Goal: Communication & Community: Answer question/provide support

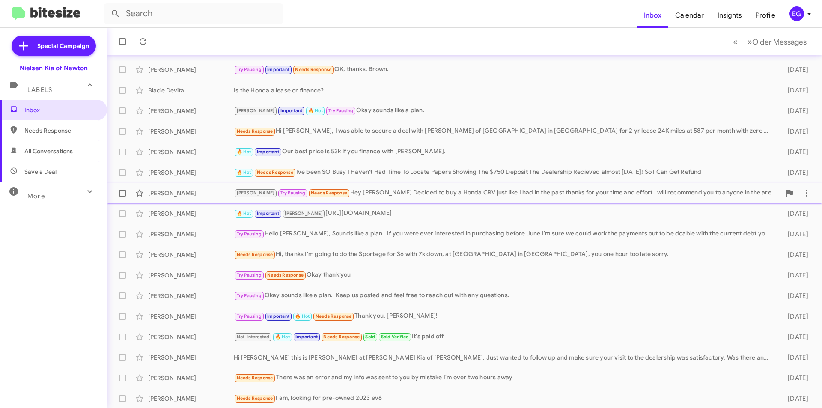
scroll to position [89, 0]
click at [179, 356] on div "[PERSON_NAME]" at bounding box center [191, 356] width 86 height 9
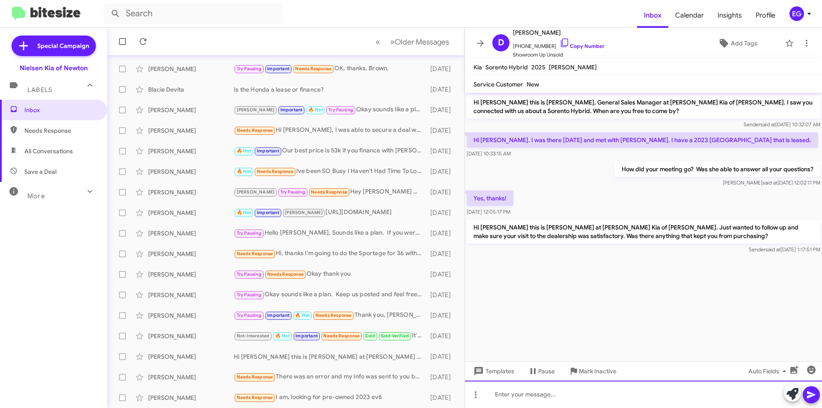
drag, startPoint x: 509, startPoint y: 403, endPoint x: 514, endPoint y: 401, distance: 5.3
click at [509, 403] on div at bounding box center [643, 393] width 357 height 27
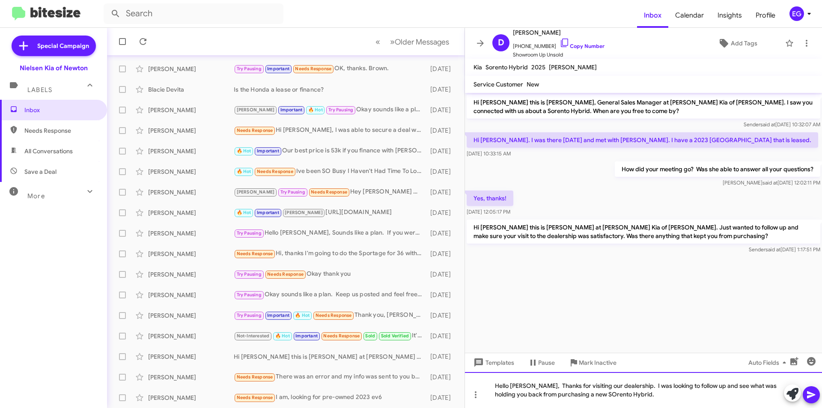
click at [581, 394] on div "Hello David, Thanks for visiting our dealership. I was looking to follow up and…" at bounding box center [643, 390] width 357 height 36
click at [651, 400] on div "Hello David, Thanks for visiting our dealership. I was looking to follow up and…" at bounding box center [643, 390] width 357 height 36
click at [813, 392] on icon at bounding box center [811, 394] width 10 height 10
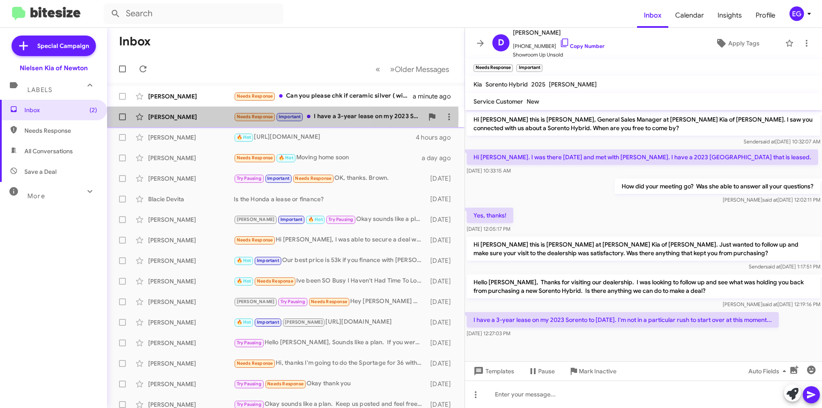
click at [197, 116] on div "[PERSON_NAME]" at bounding box center [191, 117] width 86 height 9
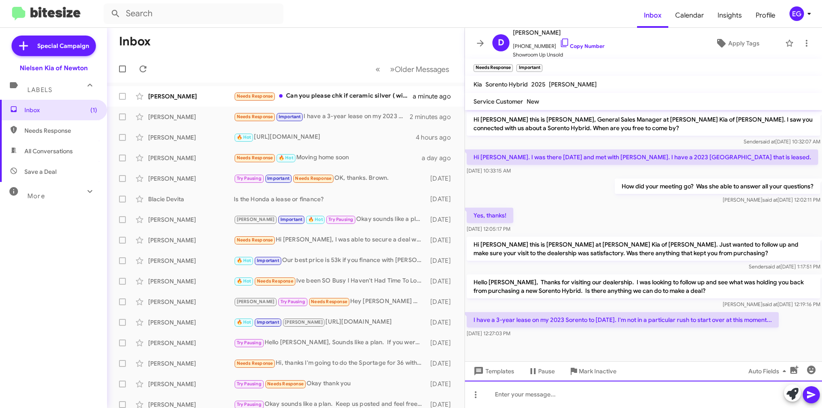
click at [513, 392] on div at bounding box center [643, 393] width 357 height 27
click at [817, 391] on button at bounding box center [810, 394] width 17 height 17
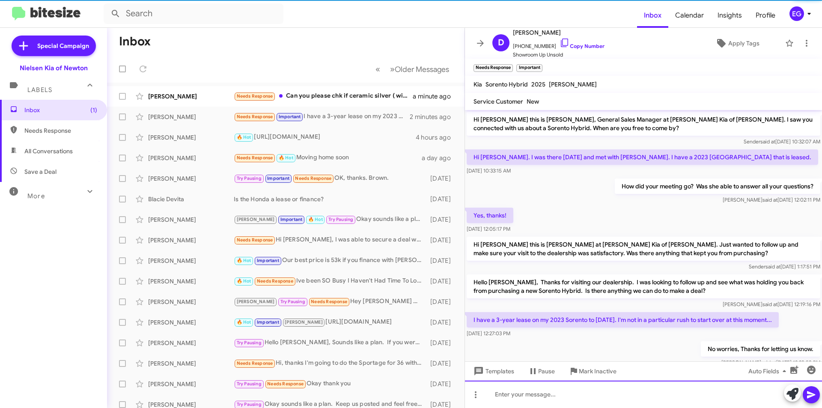
scroll to position [24, 0]
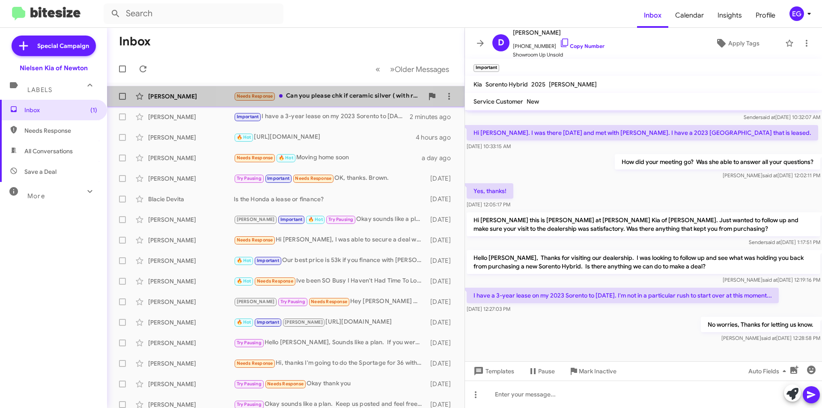
click at [302, 95] on div "Needs Response Can you please chk if ceramic silver ( with rest of the options …" at bounding box center [329, 96] width 190 height 10
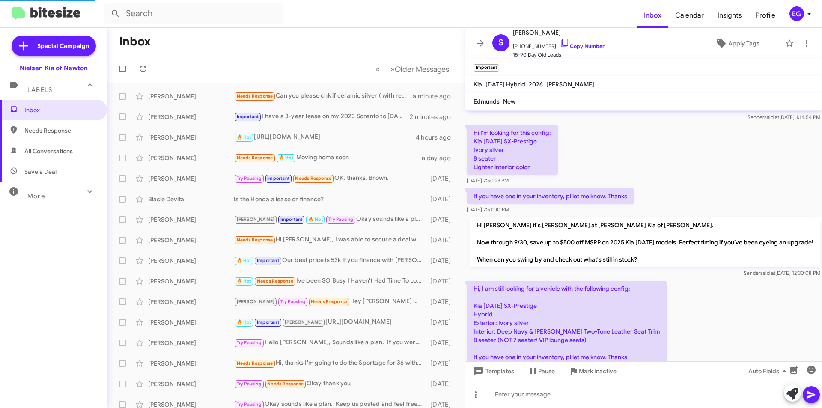
scroll to position [423, 0]
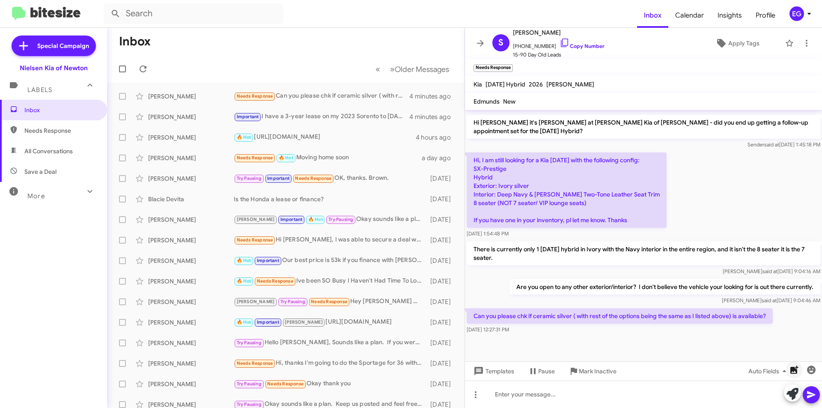
click at [791, 369] on icon "button" at bounding box center [794, 369] width 8 height 8
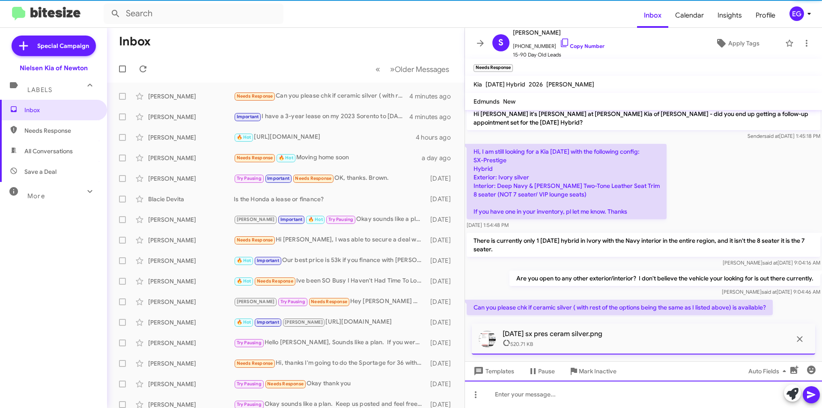
click at [531, 393] on div at bounding box center [643, 393] width 357 height 27
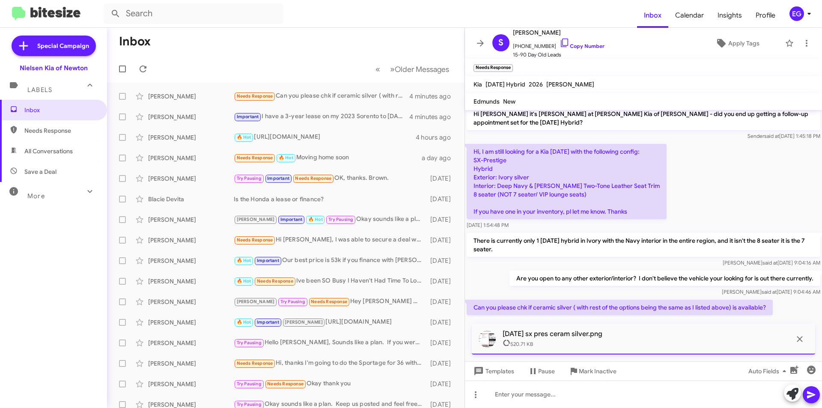
click at [808, 395] on icon at bounding box center [811, 394] width 10 height 10
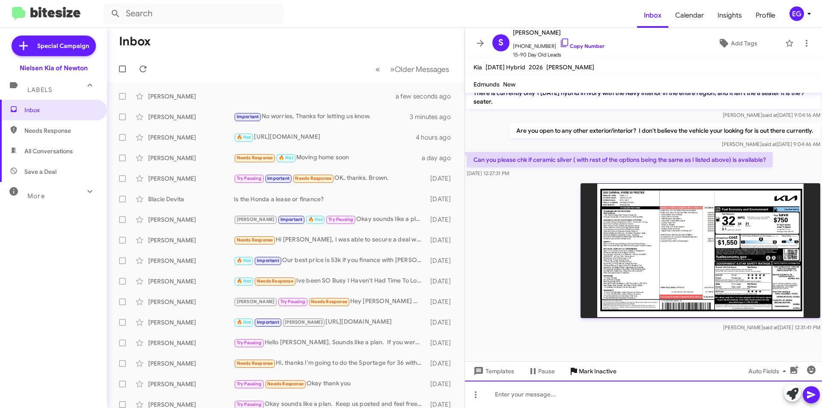
scroll to position [562, 0]
click at [545, 401] on div at bounding box center [643, 393] width 357 height 27
click at [811, 392] on icon at bounding box center [811, 394] width 10 height 10
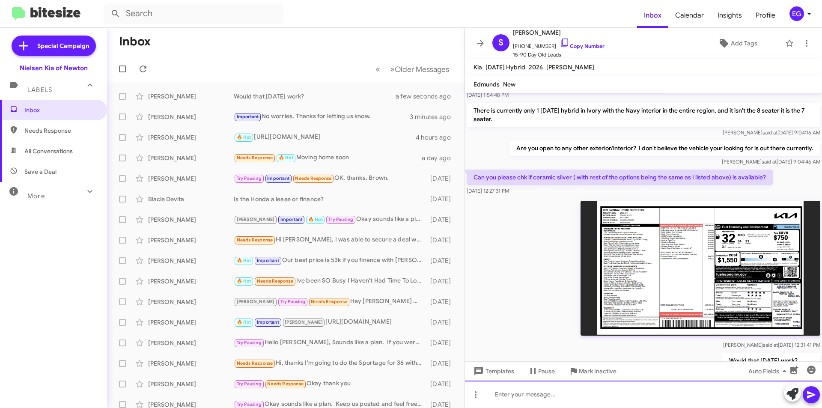
scroll to position [594, 0]
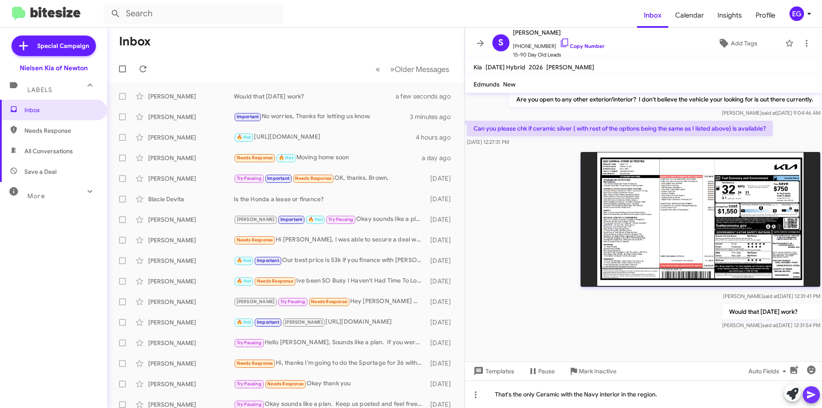
click at [815, 389] on icon at bounding box center [811, 394] width 10 height 10
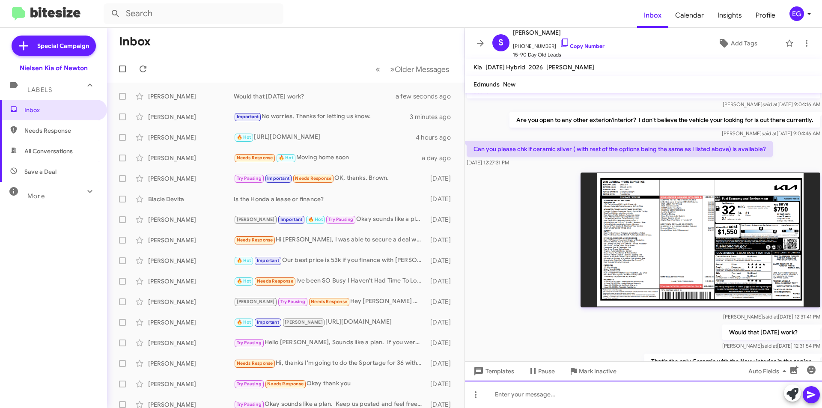
scroll to position [625, 0]
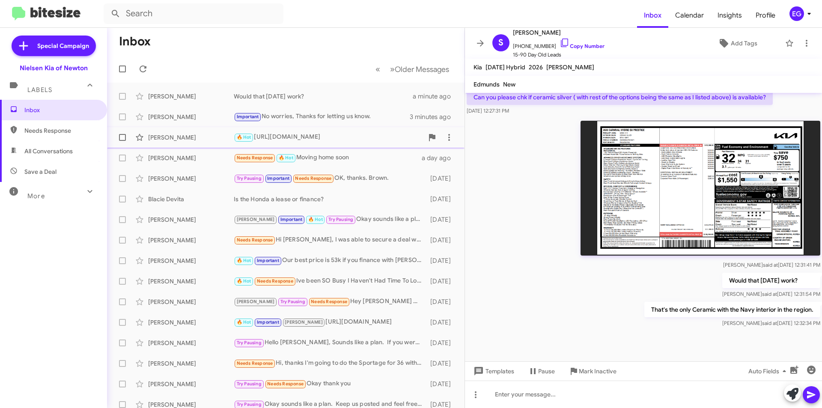
click at [187, 141] on div "[PERSON_NAME]" at bounding box center [191, 137] width 86 height 9
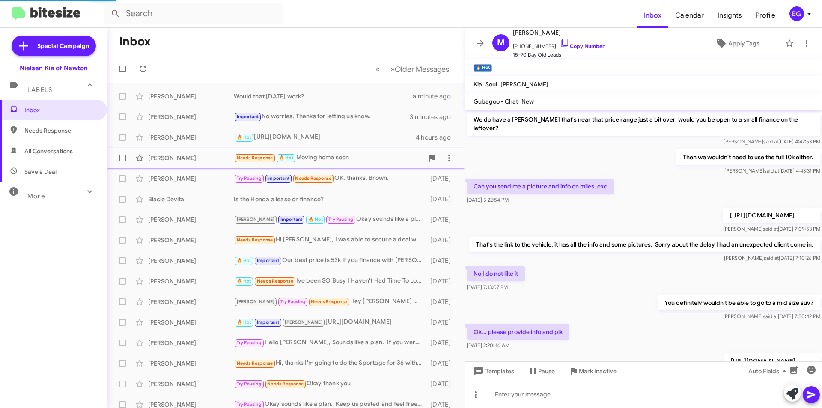
scroll to position [43, 0]
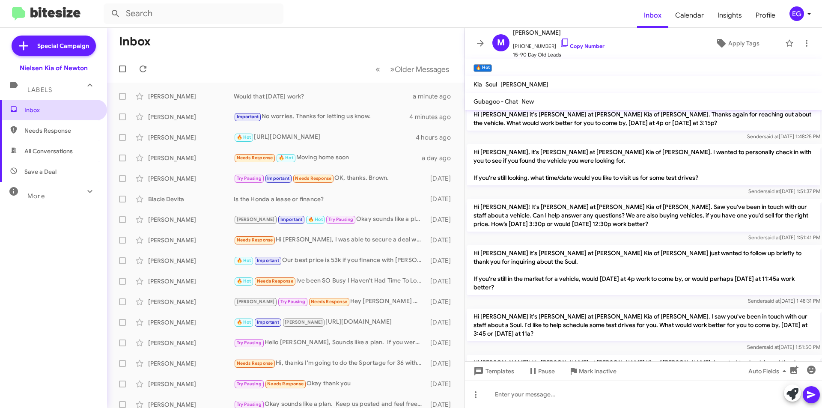
click at [46, 112] on span "Inbox" at bounding box center [60, 110] width 73 height 9
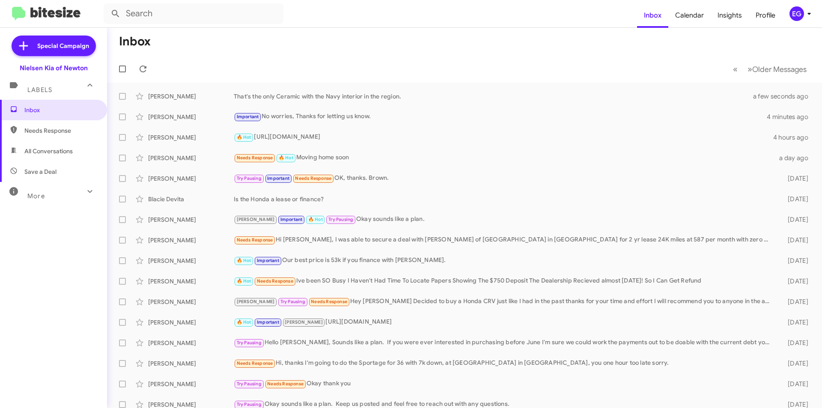
click at [84, 153] on span "All Conversations" at bounding box center [53, 151] width 107 height 21
type input "in:all-conversations"
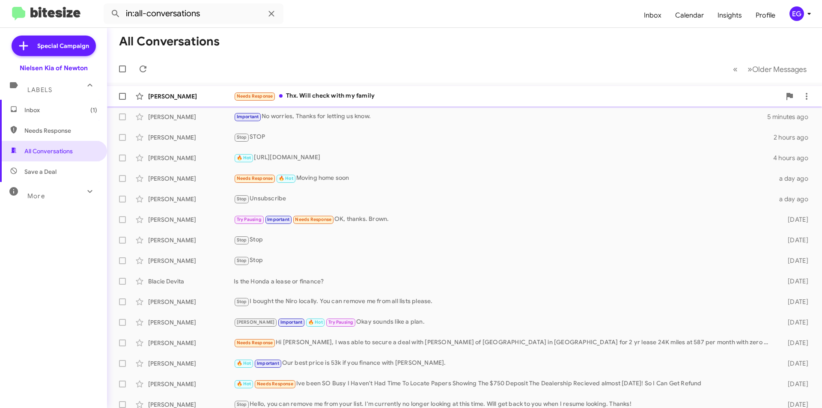
click at [361, 101] on div "Needs Response Thx. Will check with my family" at bounding box center [507, 96] width 547 height 10
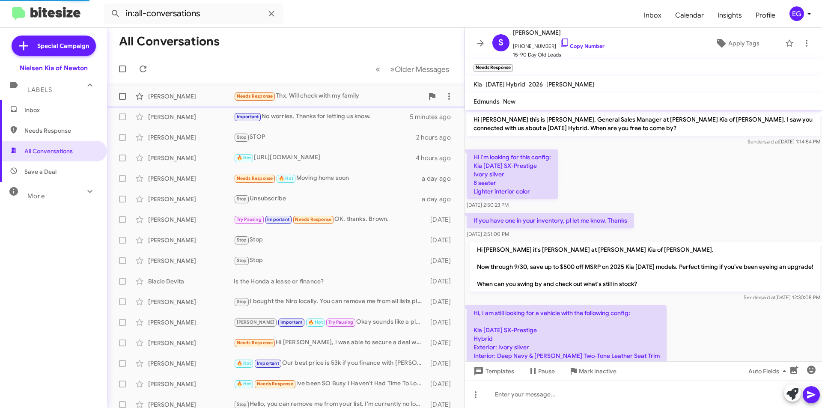
scroll to position [656, 0]
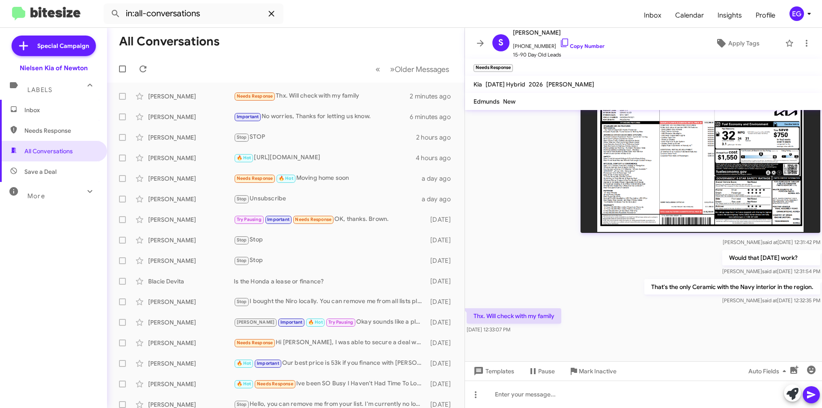
click at [271, 17] on icon at bounding box center [271, 14] width 10 height 10
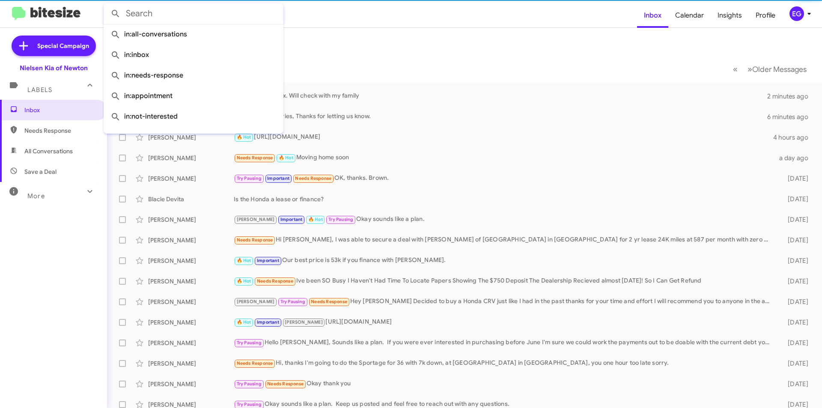
click at [350, 39] on mat-toolbar-row "Inbox" at bounding box center [464, 41] width 715 height 27
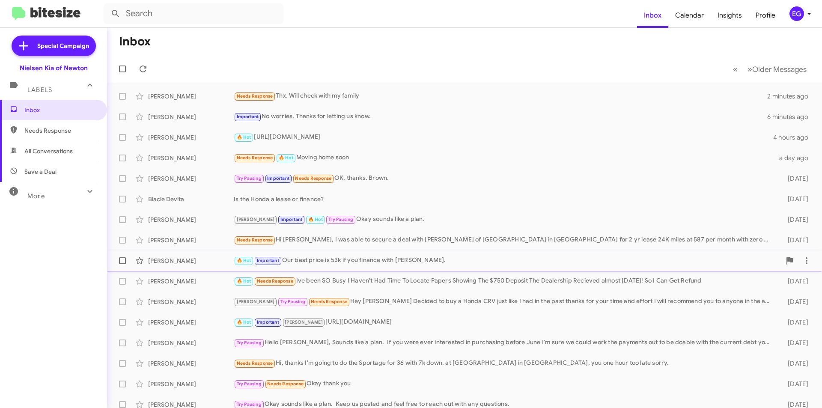
click at [190, 262] on div "[PERSON_NAME]" at bounding box center [191, 260] width 86 height 9
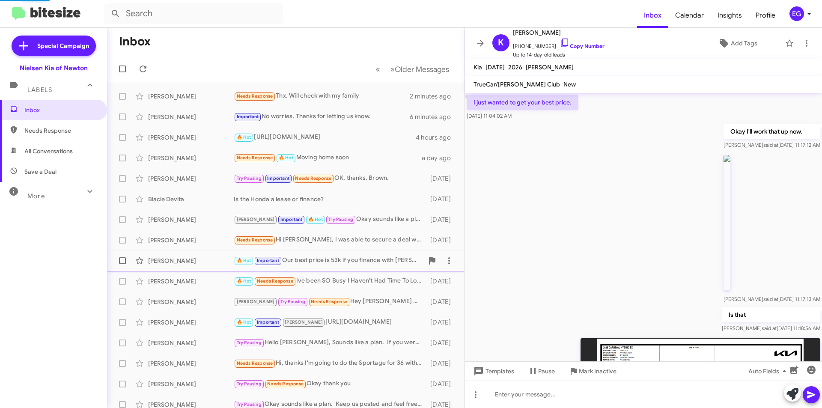
scroll to position [623, 0]
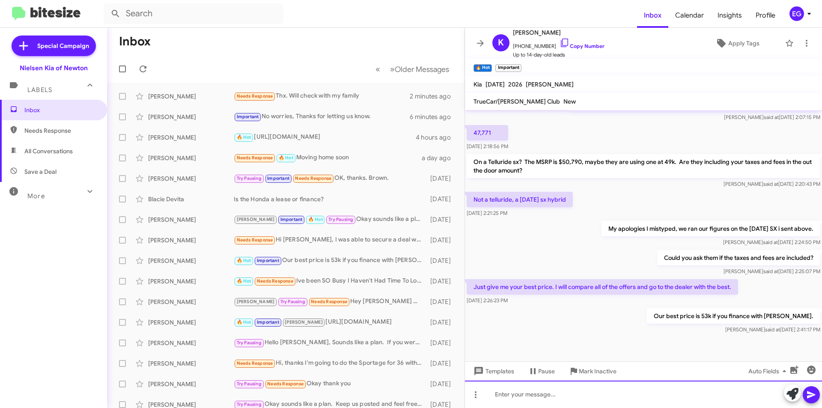
click at [529, 401] on div at bounding box center [643, 393] width 357 height 27
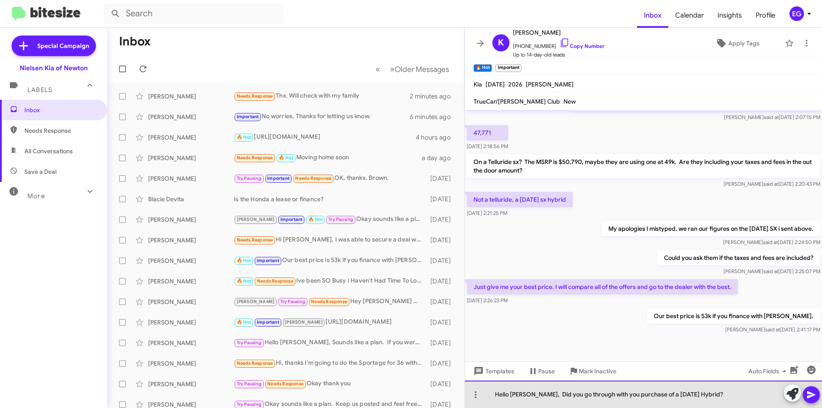
click at [669, 394] on div "Hello Kim, Did you go through with you purchase of a Carnival Hybrid?" at bounding box center [643, 393] width 357 height 27
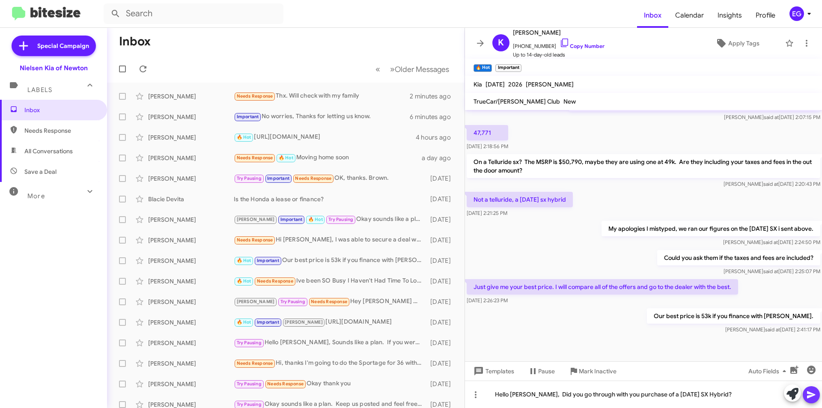
click at [811, 391] on icon at bounding box center [811, 394] width 10 height 10
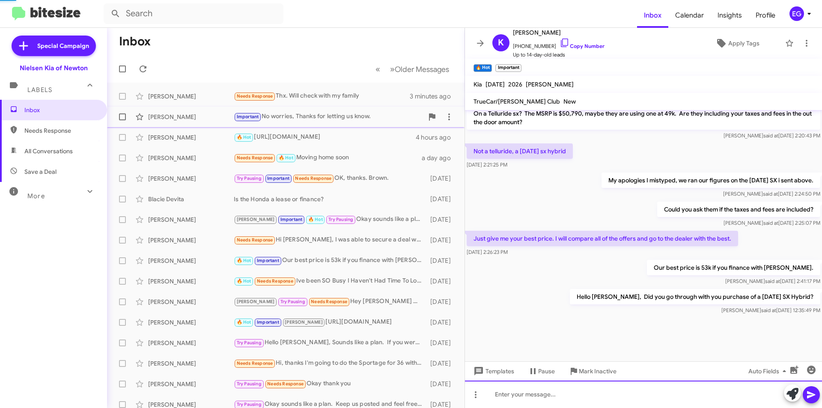
scroll to position [0, 0]
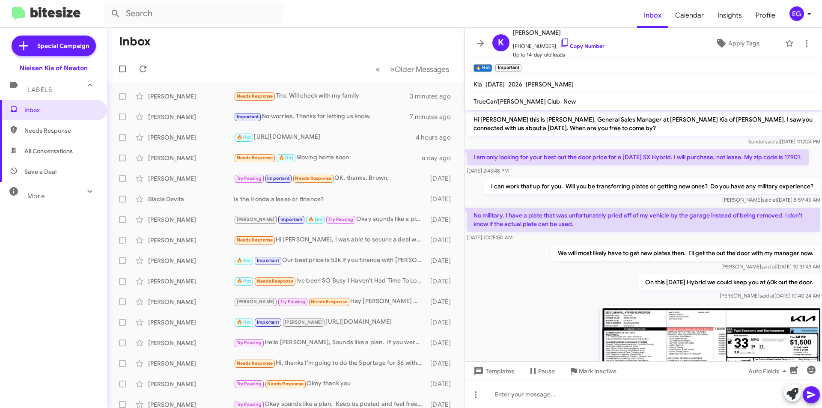
click at [492, 267] on div "We will most likely have to get new plates then. I'll get the out the door with…" at bounding box center [643, 257] width 357 height 29
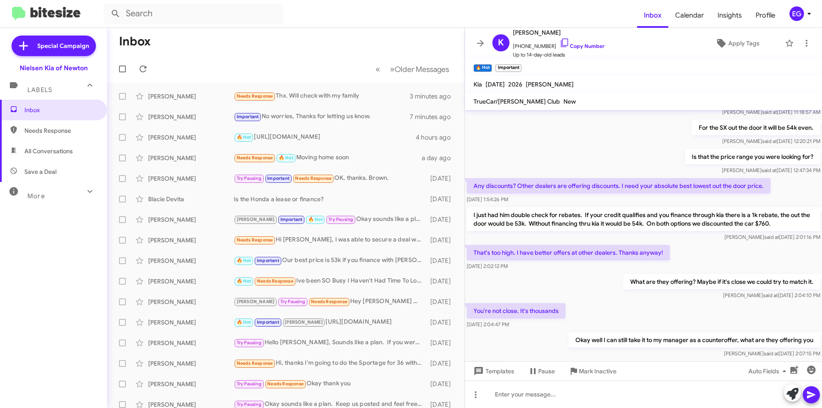
scroll to position [941, 0]
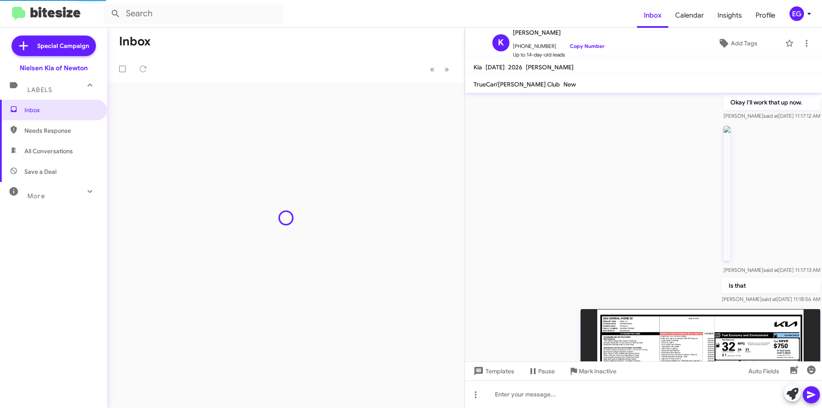
scroll to position [623, 0]
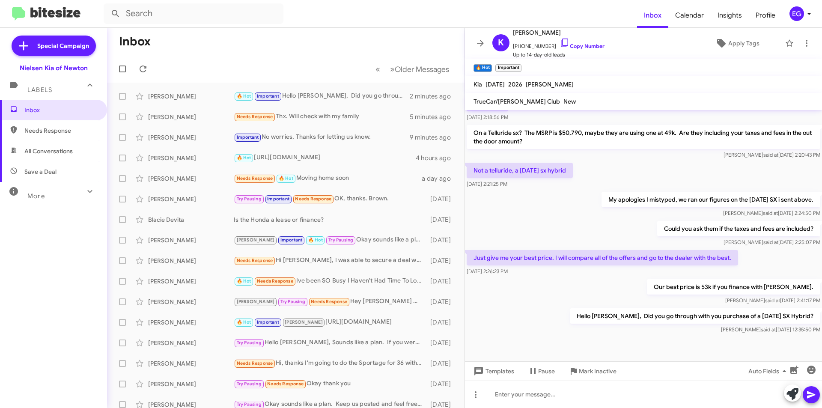
click at [52, 157] on span "All Conversations" at bounding box center [53, 151] width 107 height 21
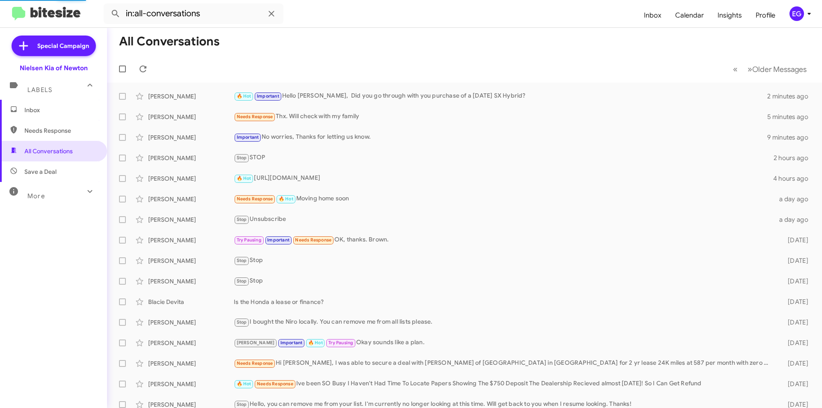
click at [48, 172] on span "Save a Deal" at bounding box center [40, 171] width 32 height 9
type input "in:not-interested"
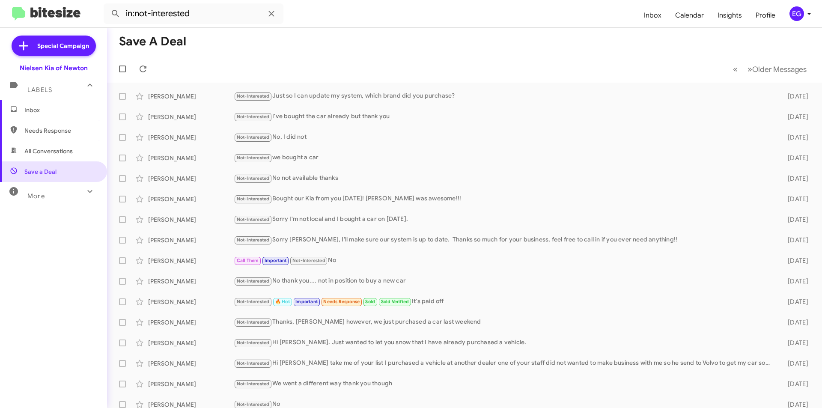
click at [45, 106] on span "Inbox" at bounding box center [60, 110] width 73 height 9
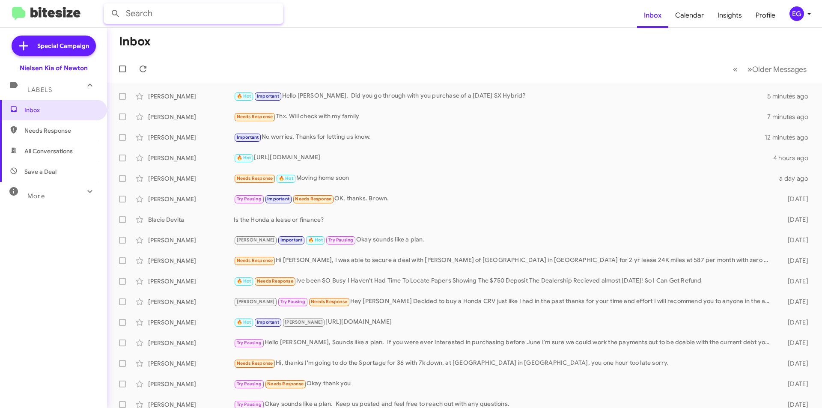
click at [187, 15] on input "text" at bounding box center [194, 13] width 180 height 21
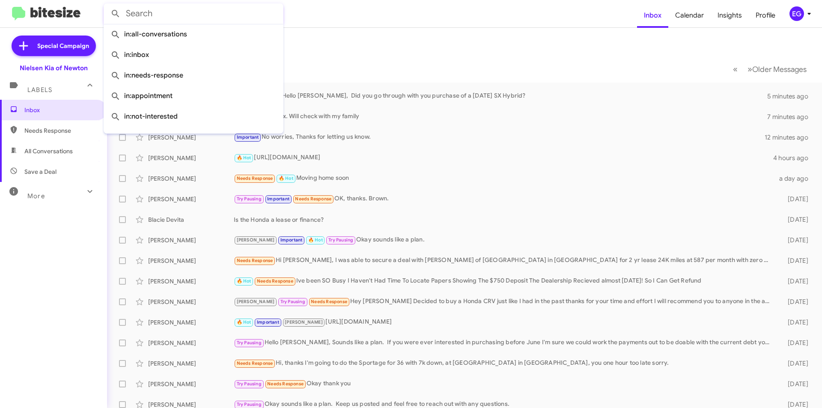
paste input "[PERSON_NAME]"
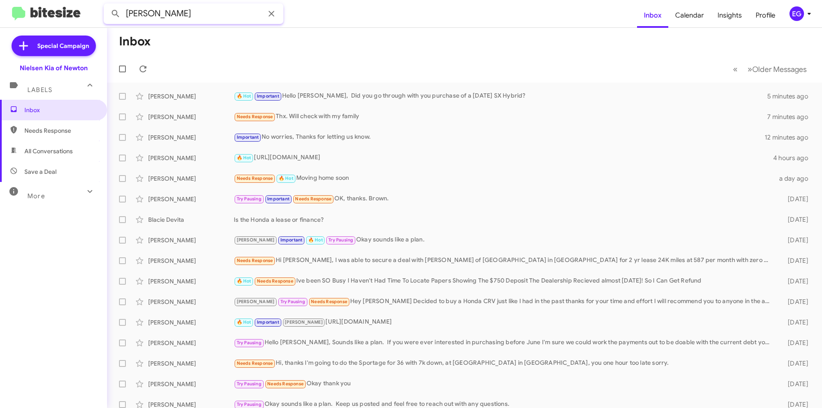
type input "[PERSON_NAME]"
click at [107, 5] on button at bounding box center [115, 13] width 17 height 17
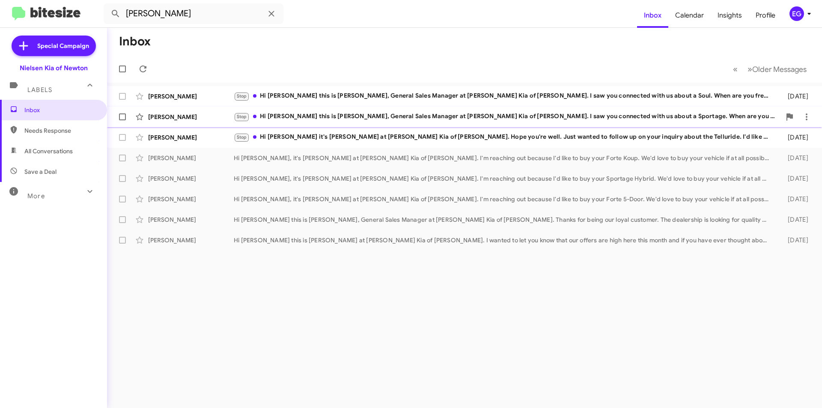
click at [203, 110] on div "Deborah Richardson Stop Hi Deborah this is Stephen Graziano, General Sales Mana…" at bounding box center [464, 116] width 701 height 17
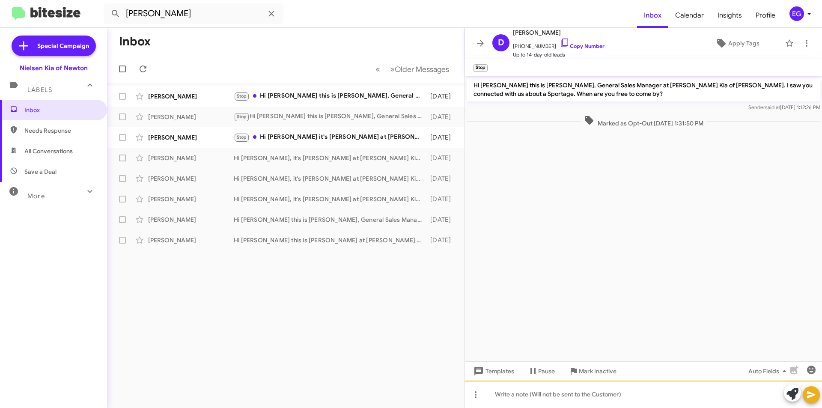
drag, startPoint x: 540, startPoint y: 388, endPoint x: 540, endPoint y: 380, distance: 7.3
click at [540, 388] on div at bounding box center [643, 393] width 357 height 27
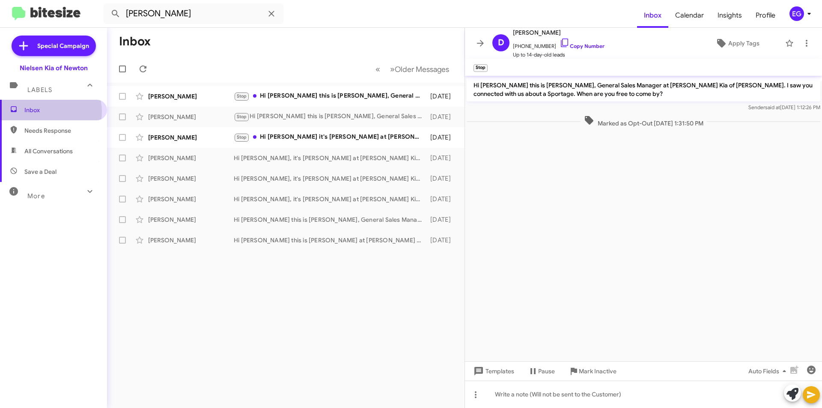
click at [47, 112] on span "Inbox" at bounding box center [60, 110] width 73 height 9
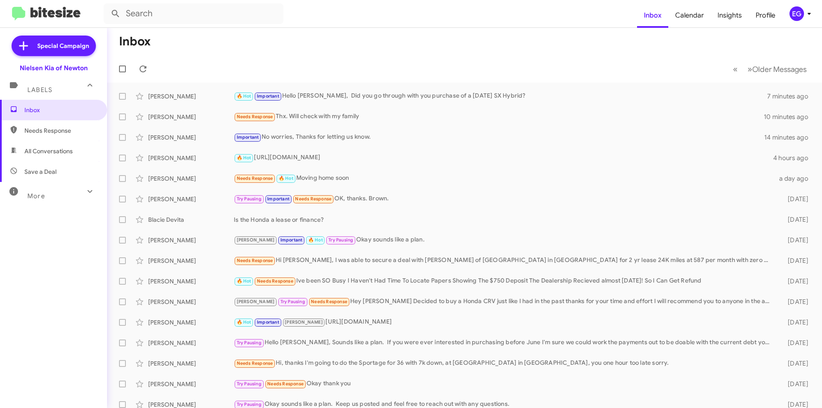
click at [48, 149] on span "All Conversations" at bounding box center [48, 151] width 48 height 9
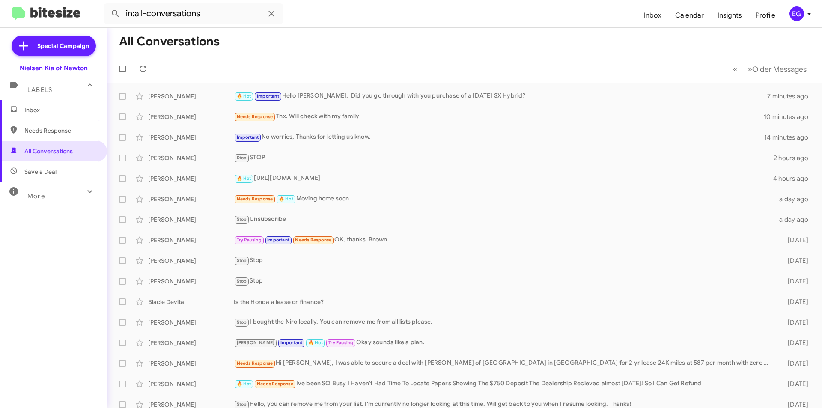
click at [39, 175] on span "Save a Deal" at bounding box center [40, 171] width 32 height 9
type input "in:not-interested"
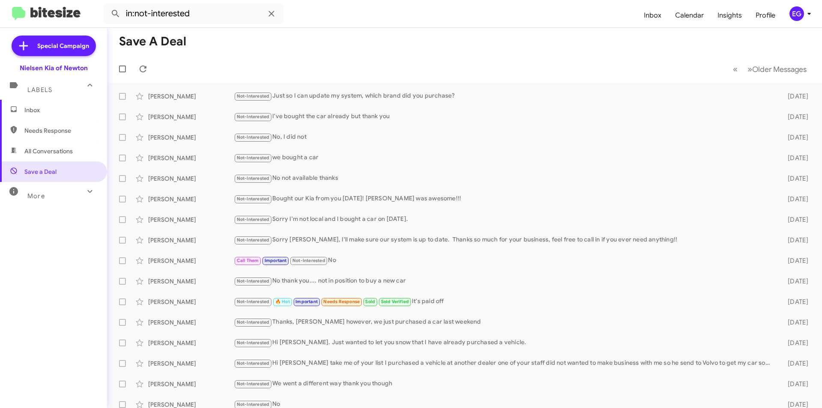
click at [44, 110] on span "Inbox" at bounding box center [60, 110] width 73 height 9
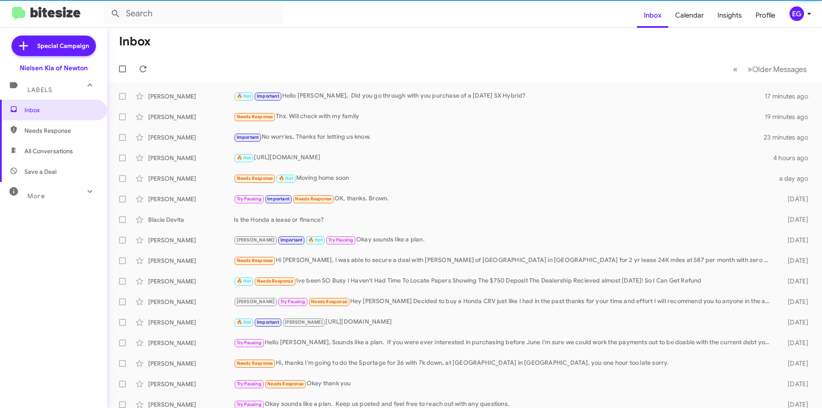
click at [71, 153] on span "All Conversations" at bounding box center [48, 151] width 48 height 9
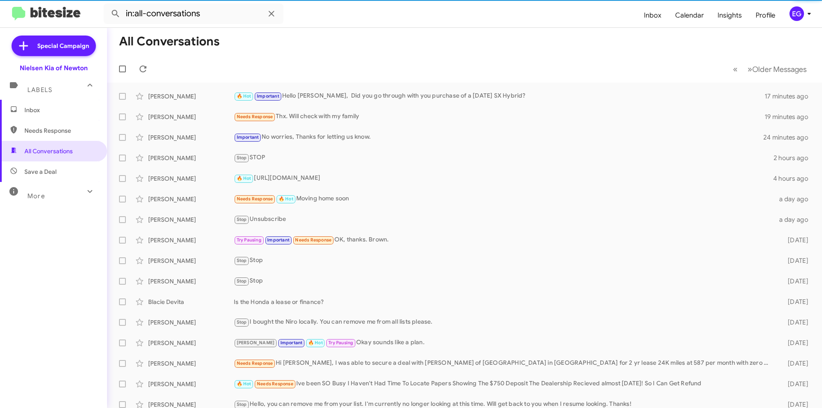
click at [35, 174] on span "Save a Deal" at bounding box center [40, 171] width 32 height 9
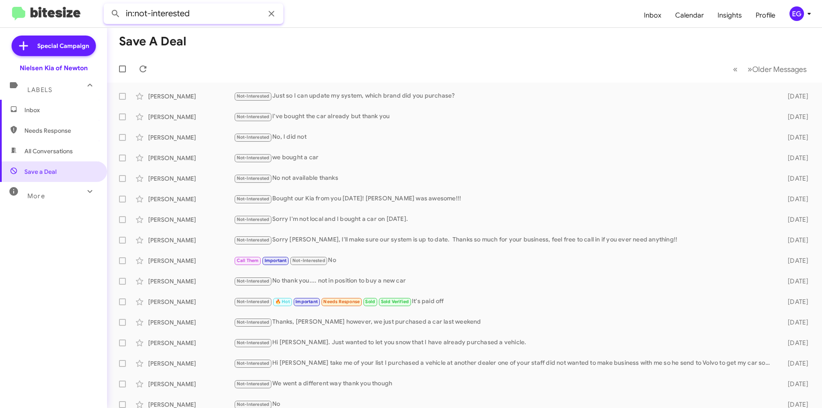
click at [204, 12] on input "in:not-interested" at bounding box center [194, 13] width 180 height 21
click at [205, 13] on input "in:not-interested" at bounding box center [194, 13] width 180 height 21
paste input "(973) 903-1811"
click at [107, 5] on button at bounding box center [115, 13] width 17 height 17
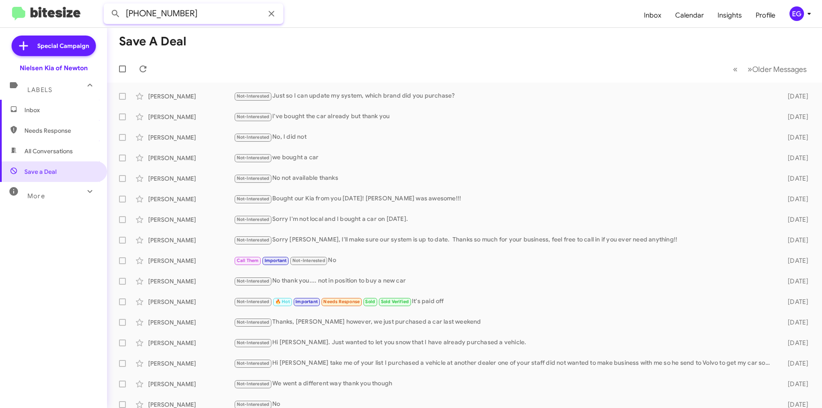
type input "(973) 903-1811"
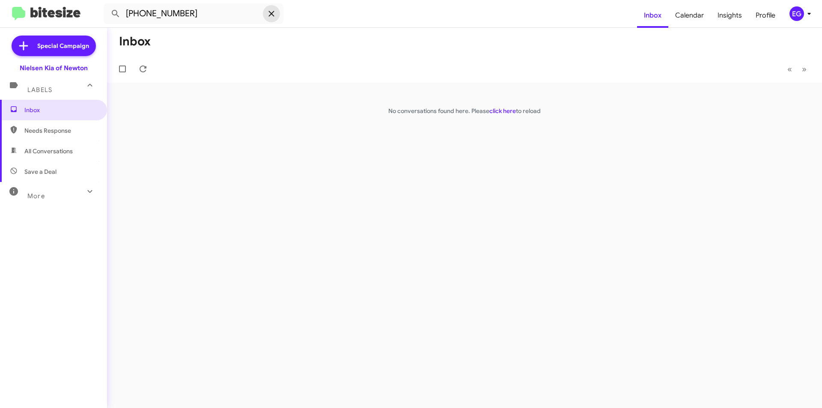
click at [271, 16] on icon at bounding box center [271, 14] width 10 height 10
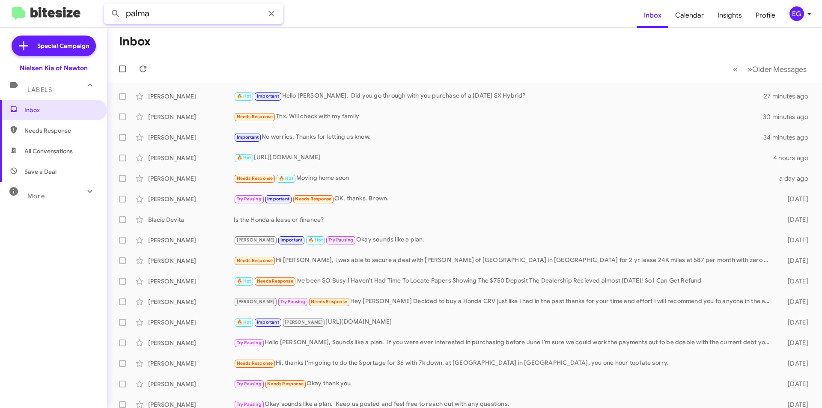
type input "palma"
click at [107, 5] on button at bounding box center [115, 13] width 17 height 17
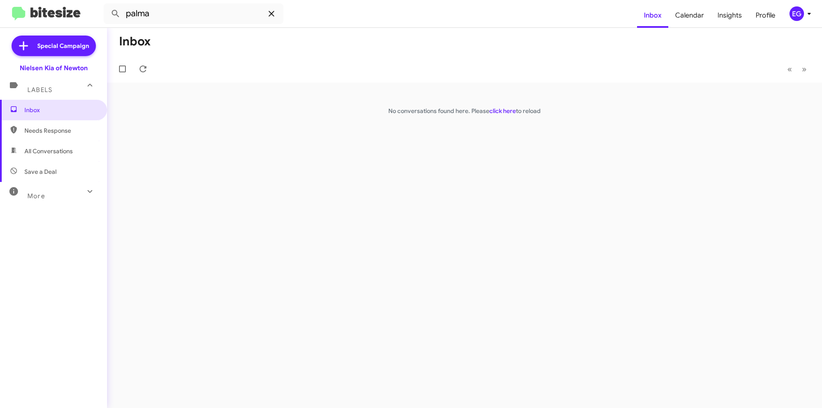
click at [273, 11] on icon at bounding box center [271, 14] width 10 height 10
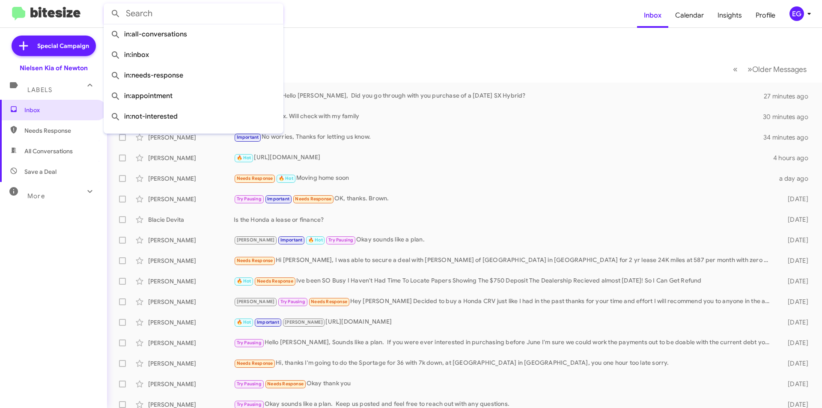
paste input "DOREEN M PALMA"
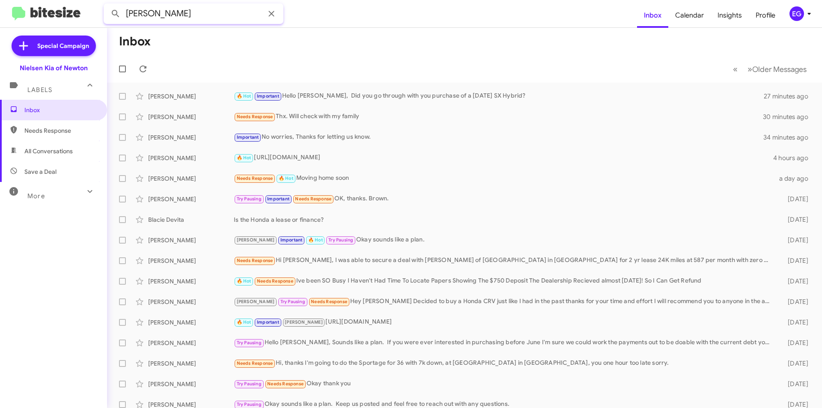
click at [107, 5] on button at bounding box center [115, 13] width 17 height 17
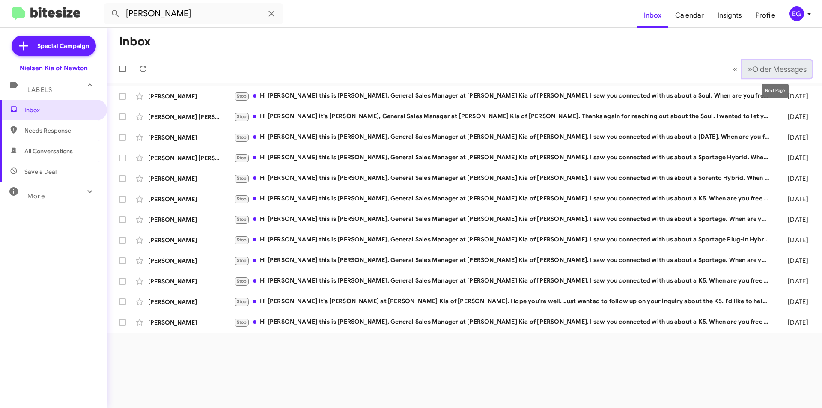
click at [763, 72] on span "Older Messages" at bounding box center [779, 69] width 54 height 9
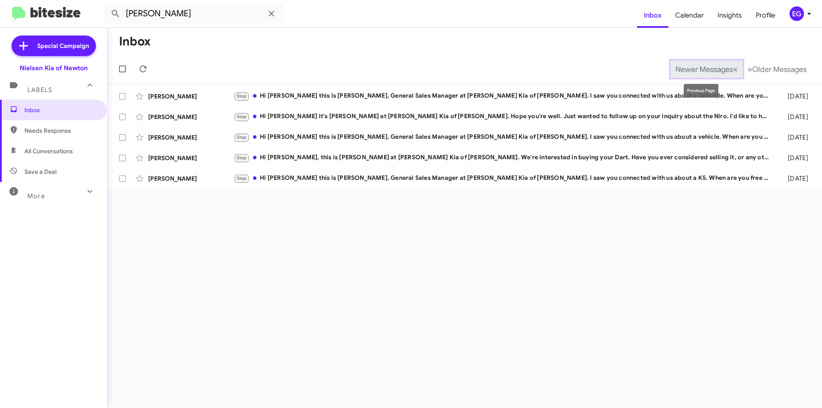
click at [726, 68] on span "Newer Messages" at bounding box center [703, 69] width 57 height 9
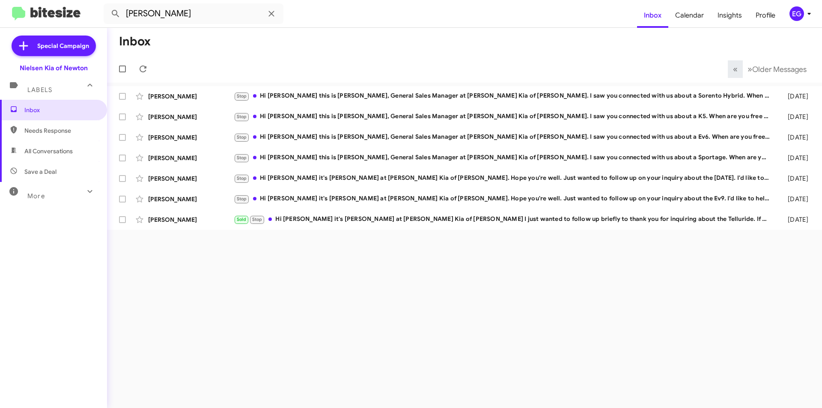
click at [41, 152] on span "All Conversations" at bounding box center [48, 151] width 48 height 9
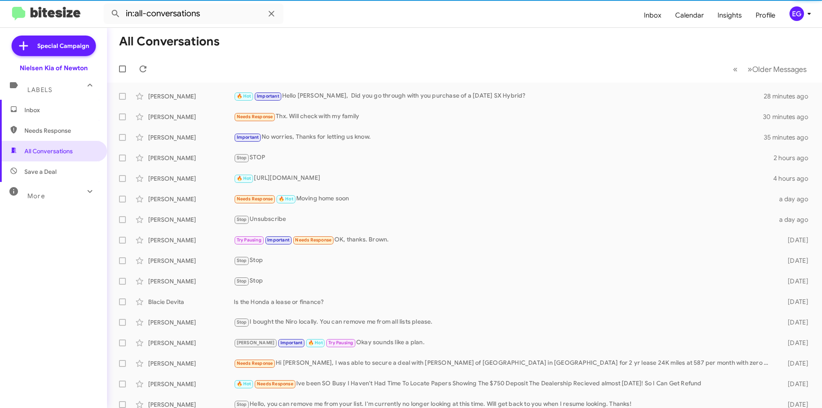
click at [42, 173] on span "Save a Deal" at bounding box center [40, 171] width 32 height 9
type input "in:not-interested"
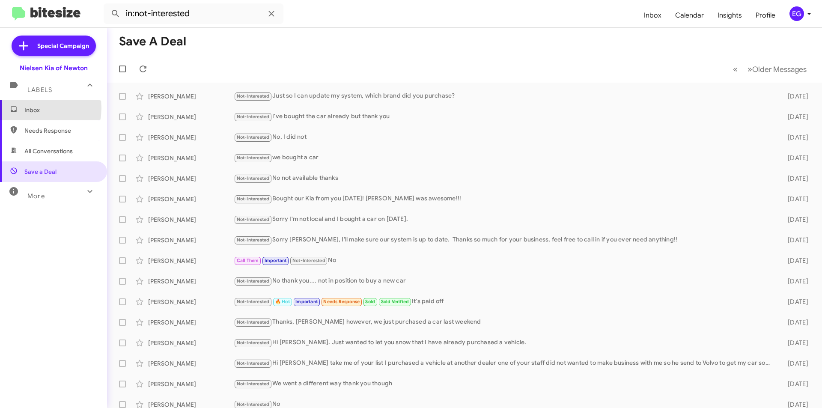
click at [29, 108] on span "Inbox" at bounding box center [60, 110] width 73 height 9
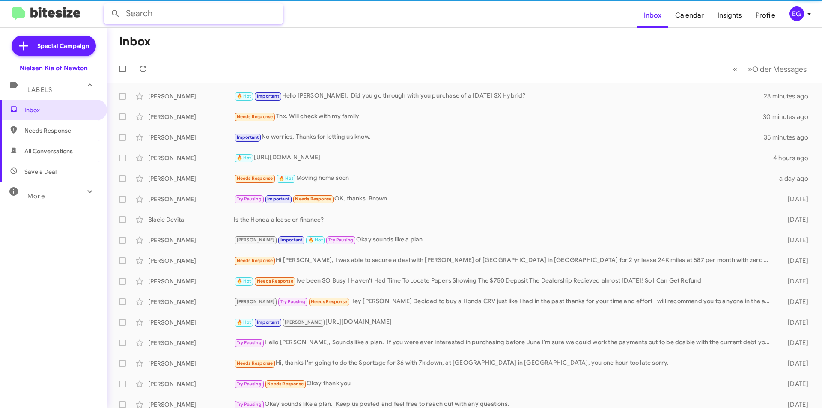
click at [185, 9] on input "text" at bounding box center [194, 13] width 180 height 21
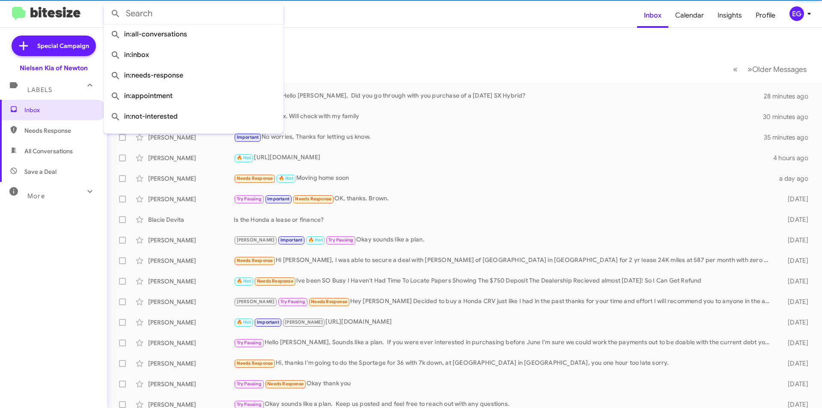
paste input "DOREEN M PALMA"
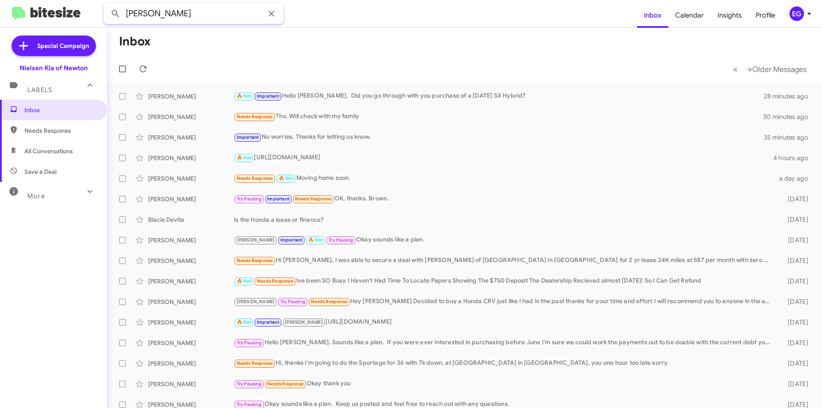
type input "DOREEN M PALMA"
click at [107, 5] on button at bounding box center [115, 13] width 17 height 17
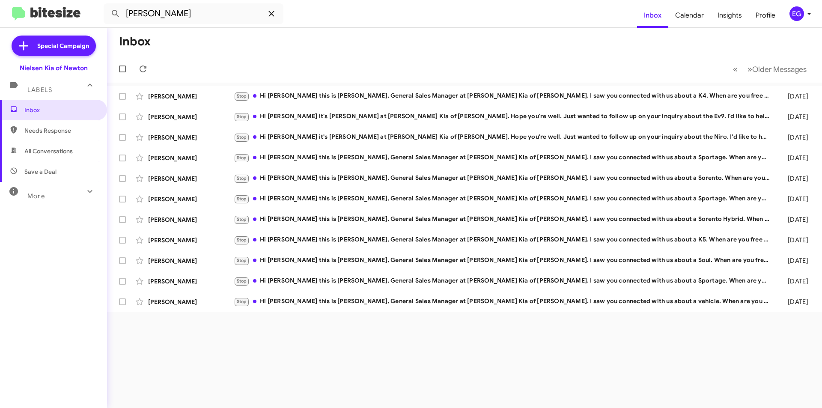
click at [271, 17] on icon at bounding box center [271, 14] width 10 height 10
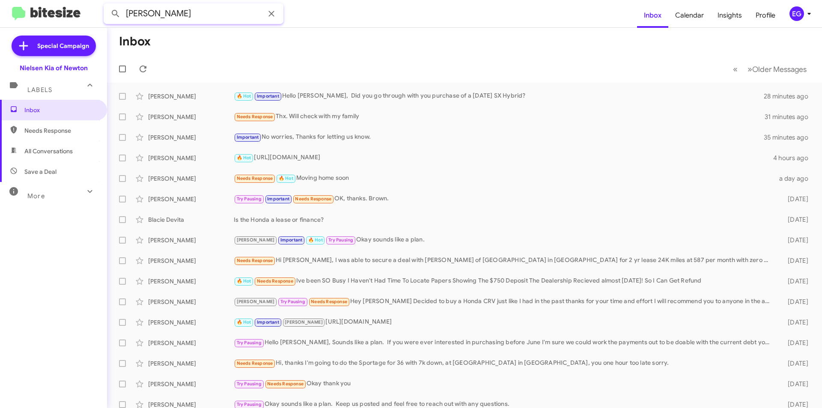
type input "doreen"
click at [107, 5] on button at bounding box center [115, 13] width 17 height 17
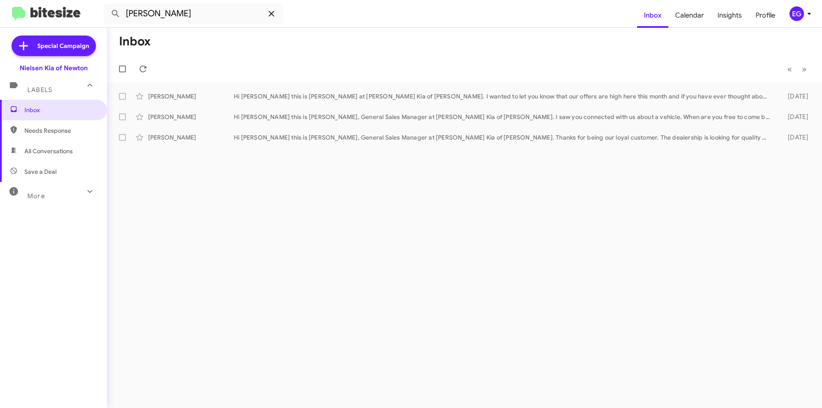
click at [273, 11] on icon at bounding box center [271, 14] width 10 height 10
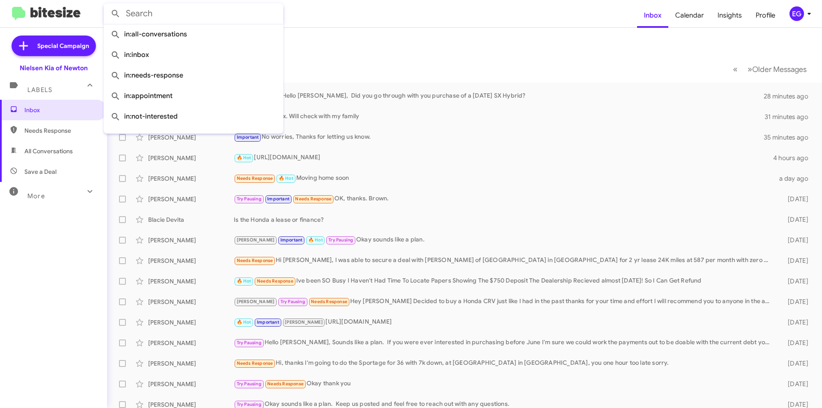
click at [67, 243] on div "Inbox Needs Response All Conversations Save a Deal More Important 🔥 Hot Appoint…" at bounding box center [53, 222] width 107 height 245
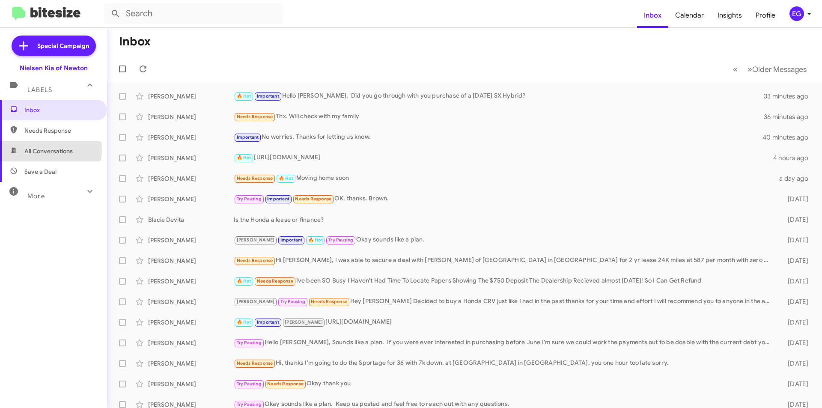
click at [47, 150] on span "All Conversations" at bounding box center [48, 151] width 48 height 9
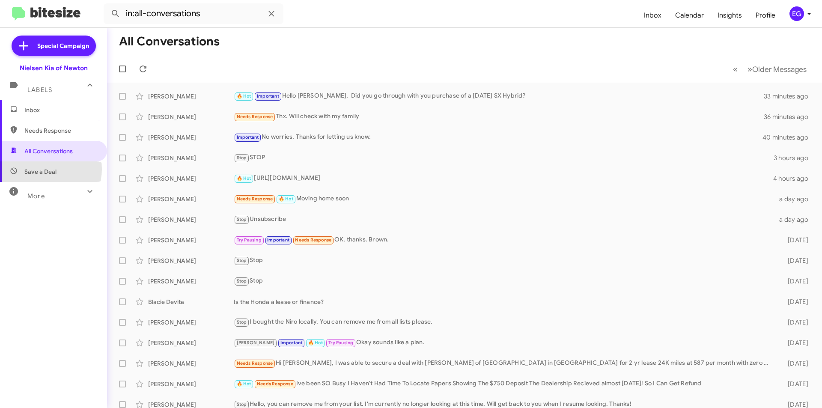
click at [44, 169] on span "Save a Deal" at bounding box center [40, 171] width 32 height 9
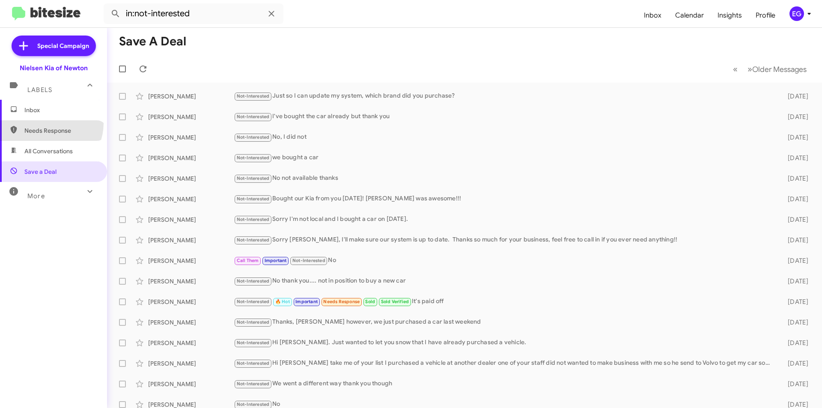
click at [48, 123] on span "Needs Response" at bounding box center [53, 130] width 107 height 21
type input "in:needs-response"
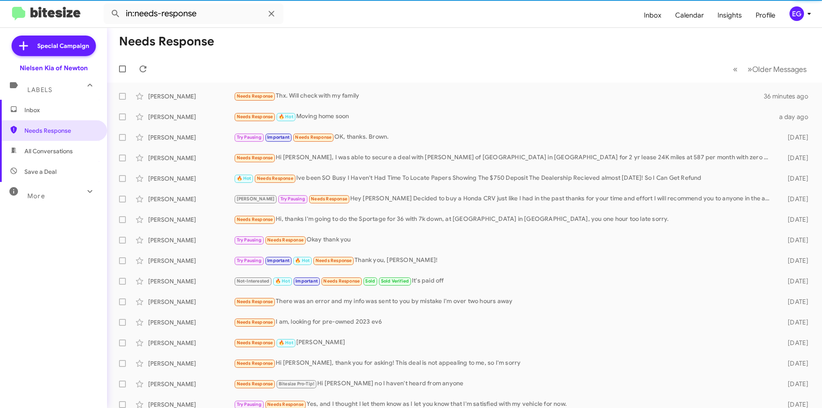
click at [48, 102] on span "Inbox" at bounding box center [53, 110] width 107 height 21
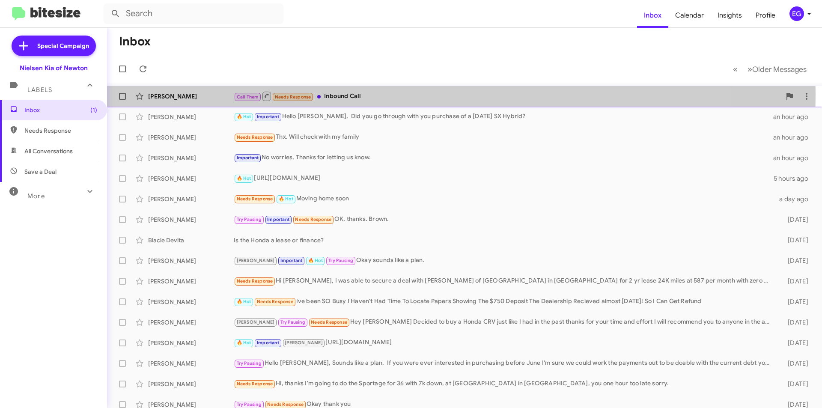
click at [338, 94] on div "Call Them Needs Response Inbound Call" at bounding box center [507, 96] width 547 height 11
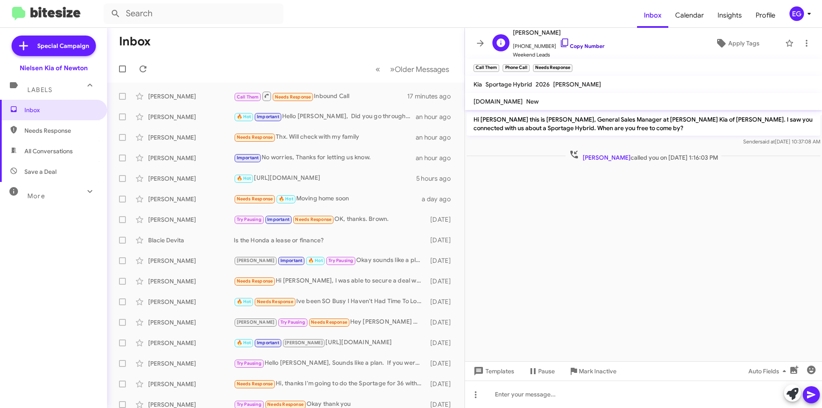
click at [560, 41] on icon at bounding box center [564, 43] width 10 height 10
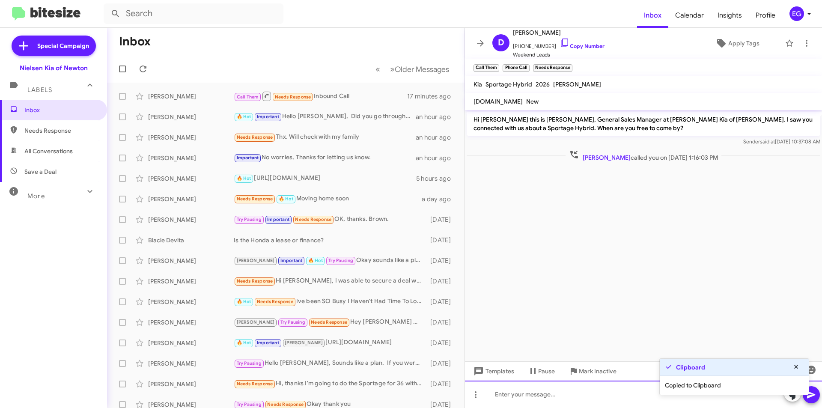
click at [522, 390] on div at bounding box center [643, 393] width 357 height 27
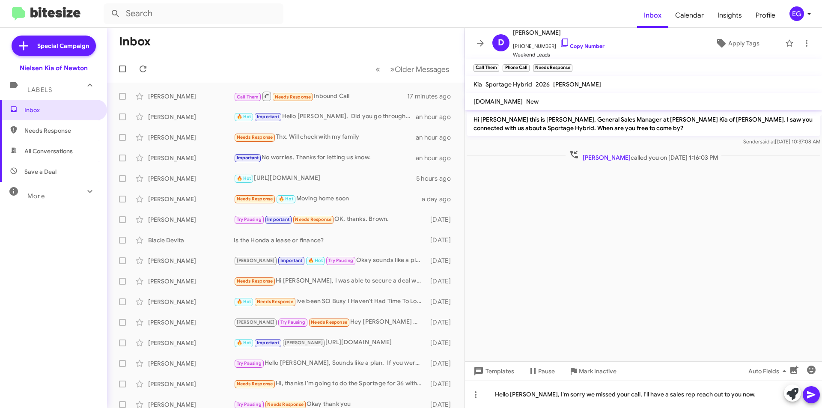
click at [811, 395] on icon at bounding box center [811, 394] width 8 height 7
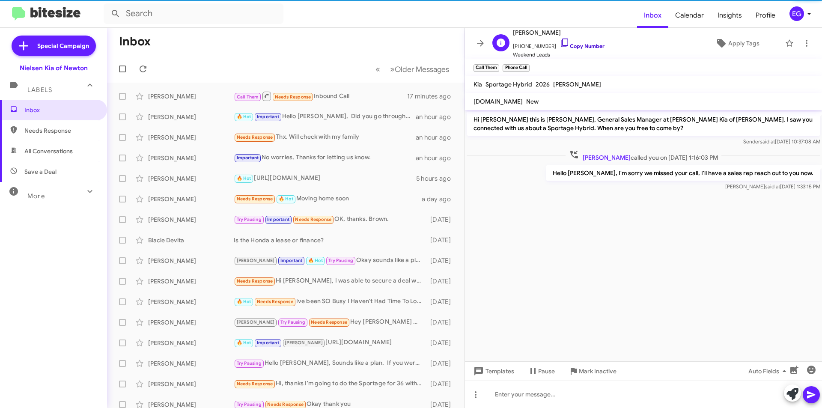
click at [566, 45] on link "Copy Number" at bounding box center [581, 46] width 45 height 6
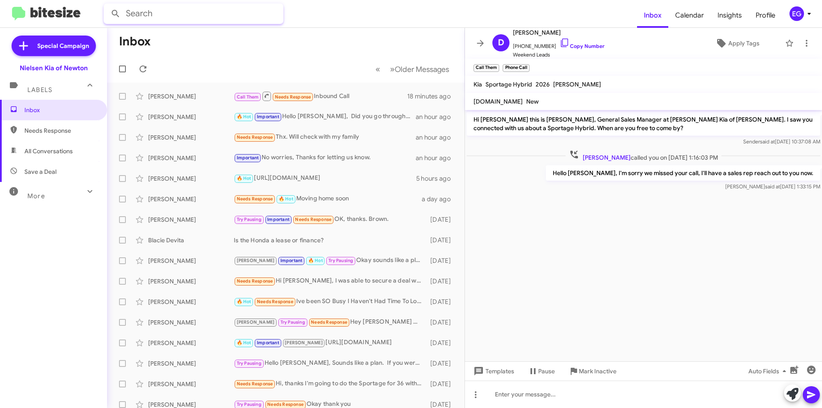
click at [175, 10] on input "text" at bounding box center [194, 13] width 180 height 21
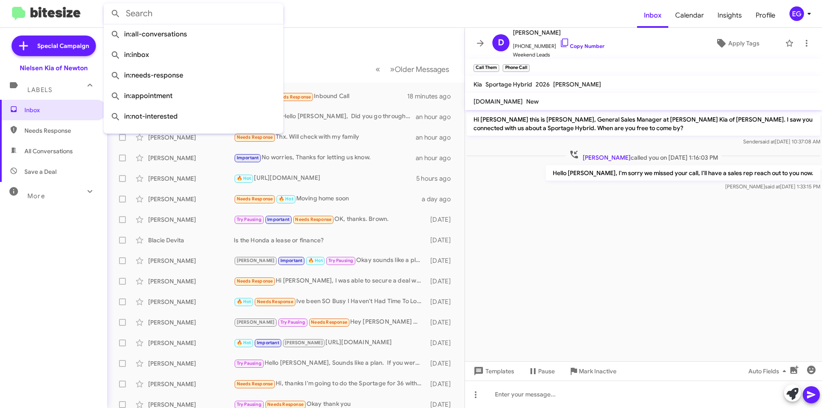
paste input "Renee Marano"
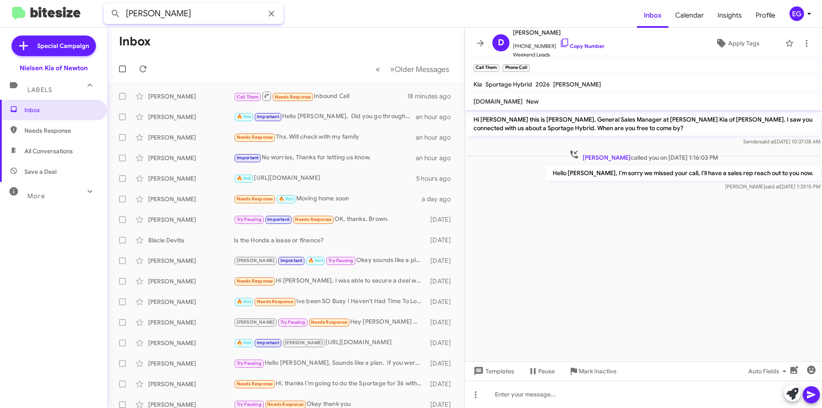
click at [107, 5] on button at bounding box center [115, 13] width 17 height 17
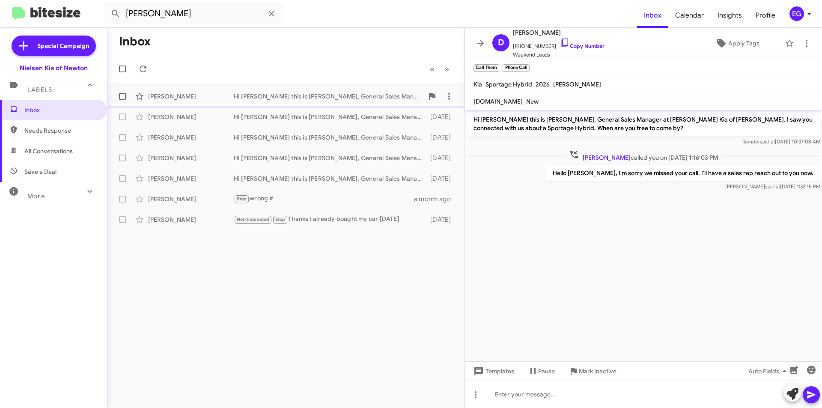
click at [204, 92] on div "Renee Marano" at bounding box center [191, 96] width 86 height 9
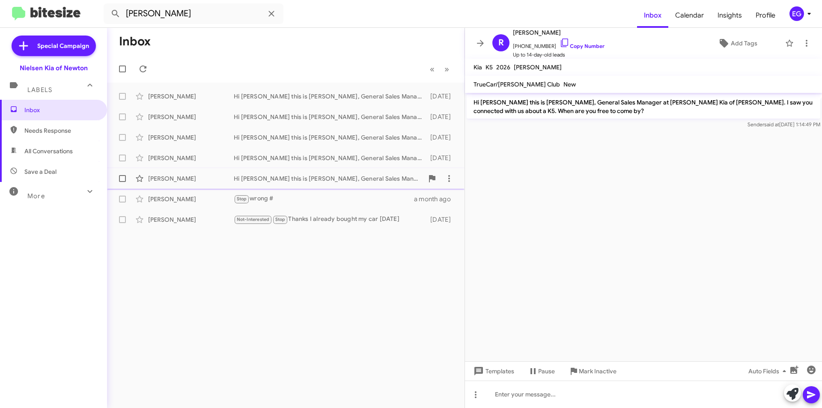
click at [181, 175] on div "Renee Marano" at bounding box center [191, 178] width 86 height 9
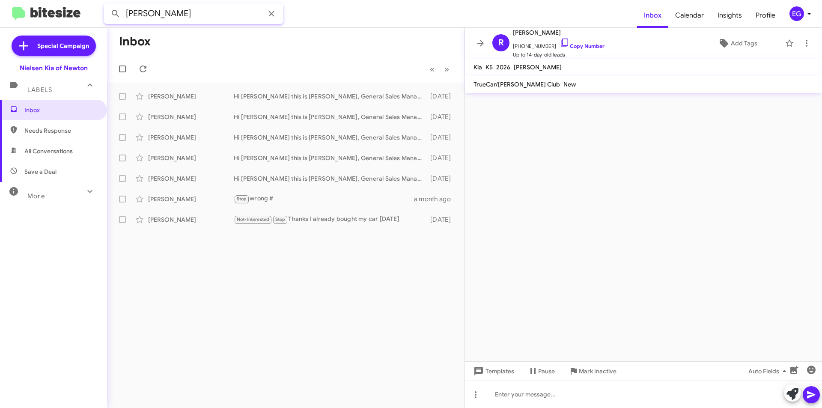
click at [184, 16] on input "Renee Marano" at bounding box center [194, 13] width 180 height 21
click at [186, 15] on input "Renee Marano" at bounding box center [194, 13] width 180 height 21
paste input "(607) 422-1260"
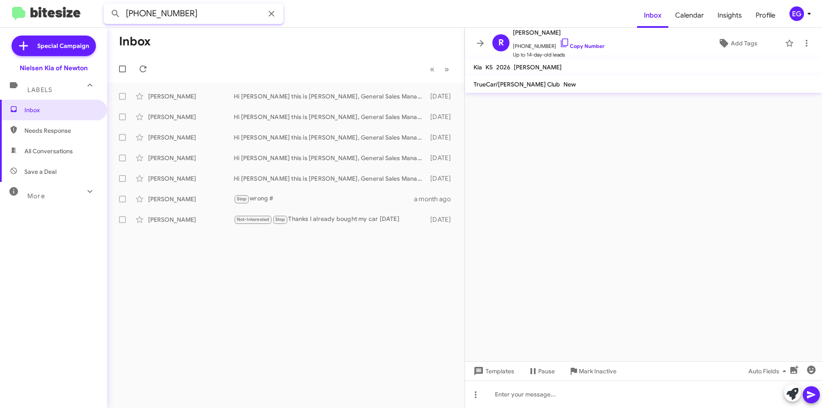
type input "(607) 422-1260"
click at [107, 5] on button at bounding box center [115, 13] width 17 height 17
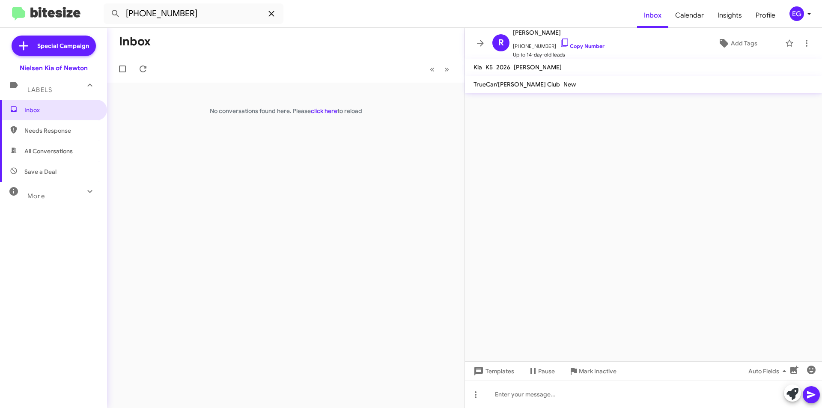
click at [274, 15] on icon at bounding box center [271, 14] width 10 height 10
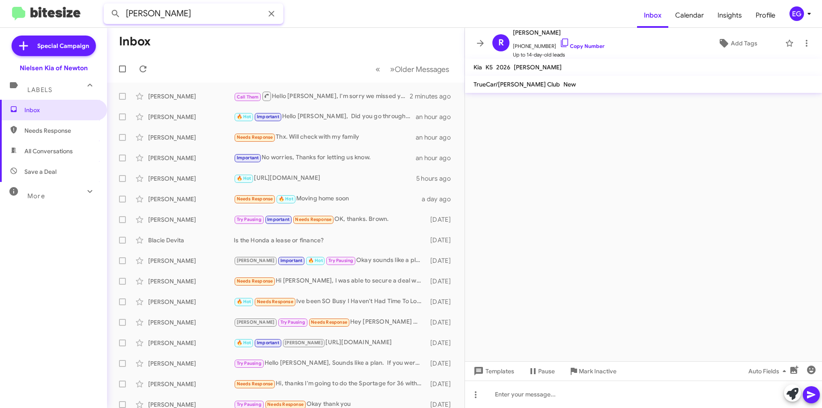
click at [107, 5] on button at bounding box center [115, 13] width 17 height 17
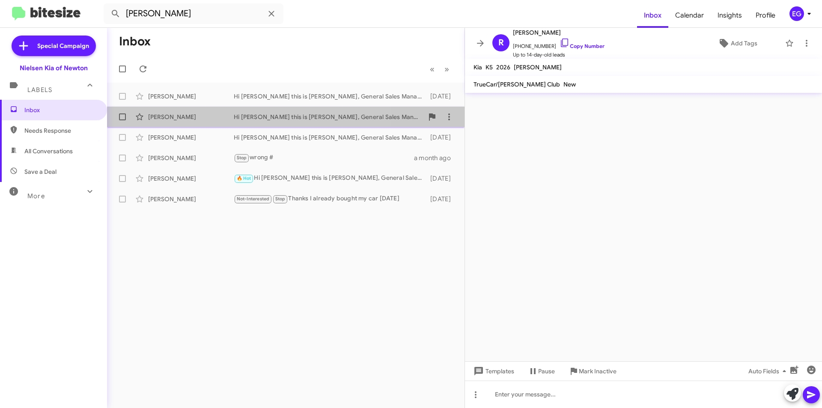
click at [210, 116] on div "Renee Marano" at bounding box center [191, 117] width 86 height 9
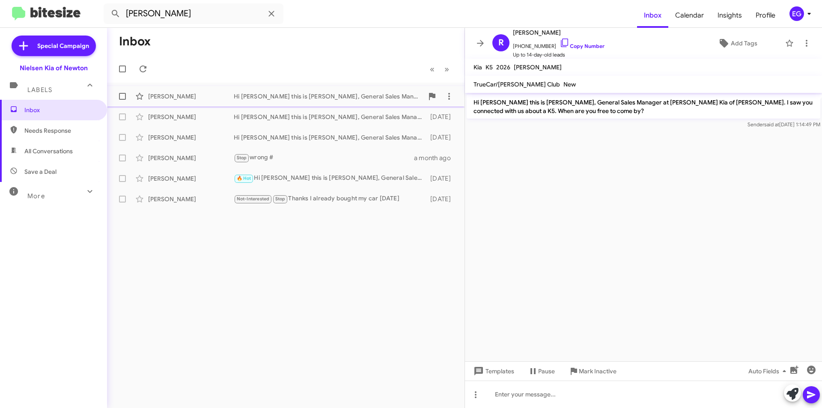
click at [201, 98] on div "Renee Marano" at bounding box center [191, 96] width 86 height 9
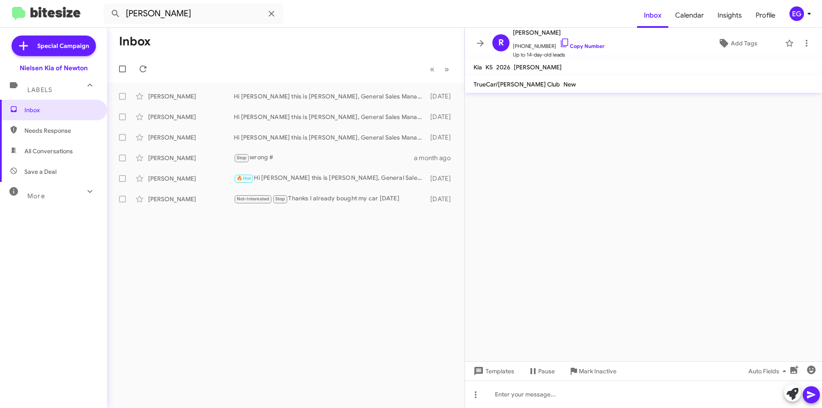
click at [51, 125] on span "Needs Response" at bounding box center [53, 130] width 107 height 21
type input "in:needs-response"
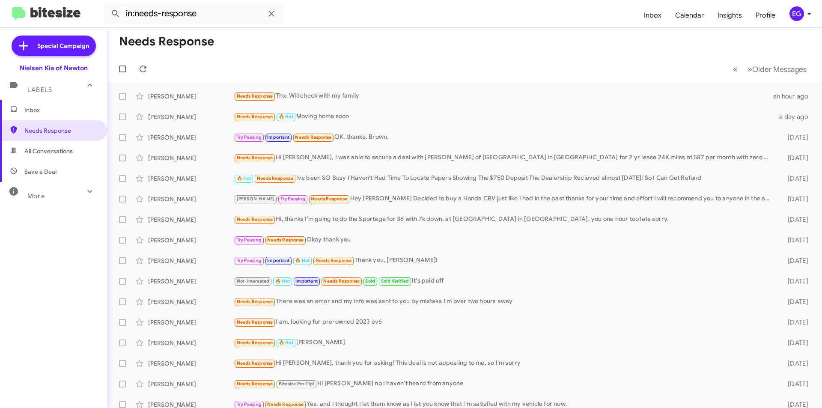
click at [41, 106] on span "Inbox" at bounding box center [60, 110] width 73 height 9
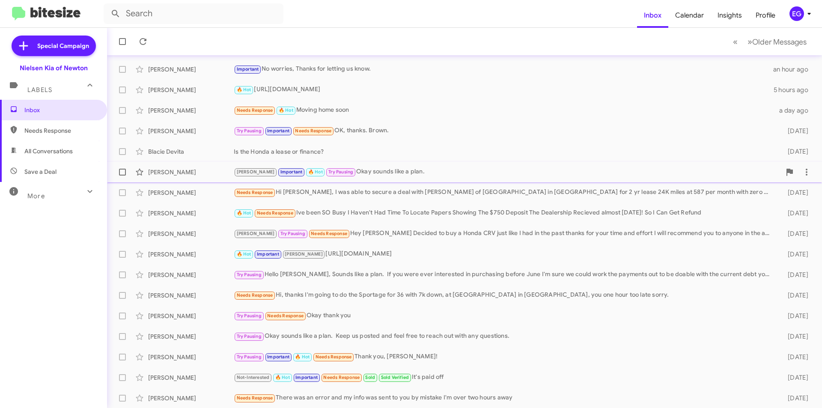
scroll to position [89, 0]
click at [757, 46] on span "Older Messages" at bounding box center [779, 41] width 54 height 9
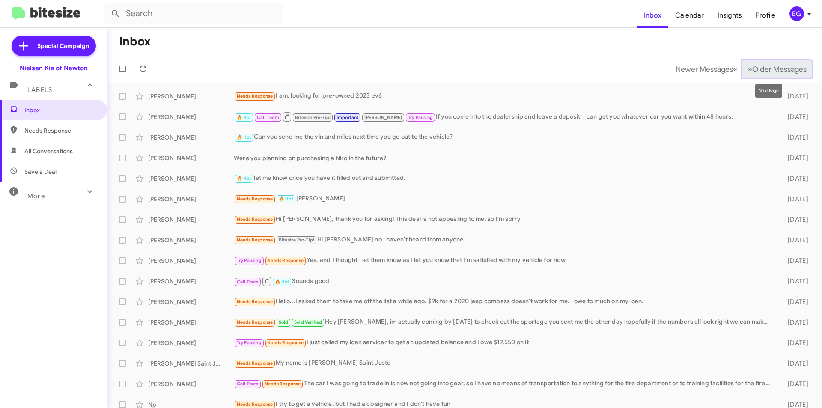
click at [760, 70] on span "Older Messages" at bounding box center [779, 69] width 54 height 9
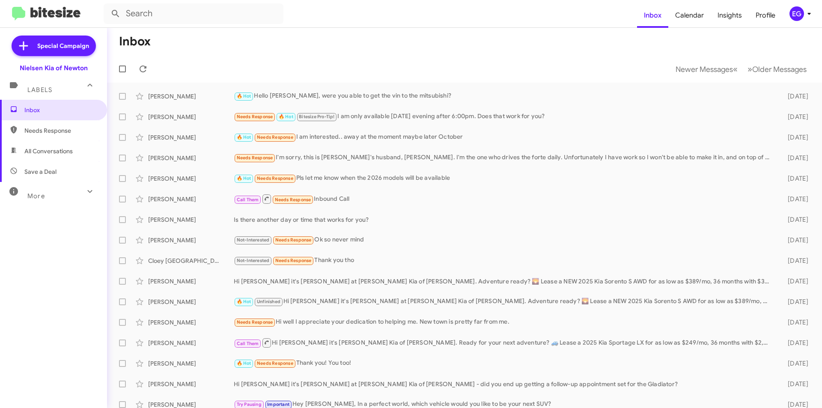
click at [38, 168] on span "Save a Deal" at bounding box center [40, 171] width 32 height 9
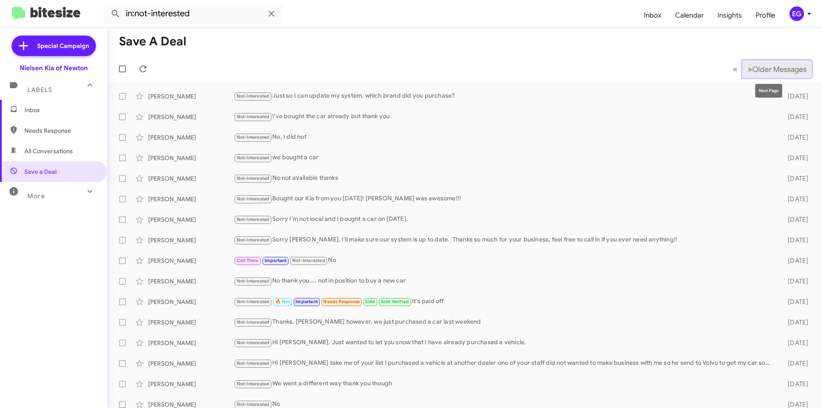
click at [780, 62] on button "» Next Older Messages" at bounding box center [776, 69] width 69 height 18
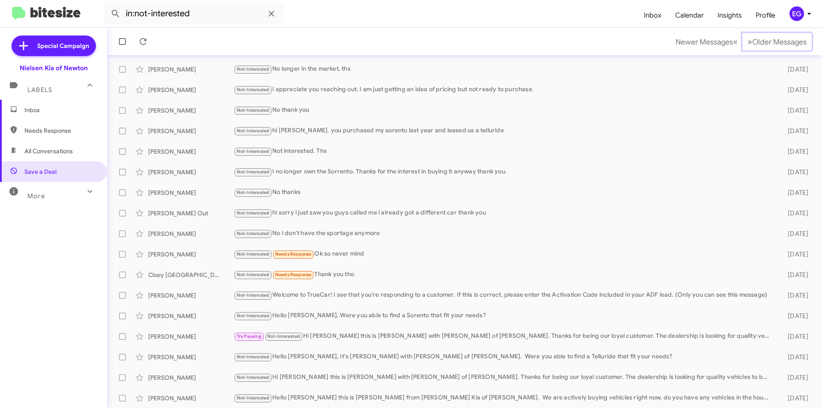
scroll to position [89, 0]
click at [55, 153] on span "All Conversations" at bounding box center [48, 151] width 48 height 9
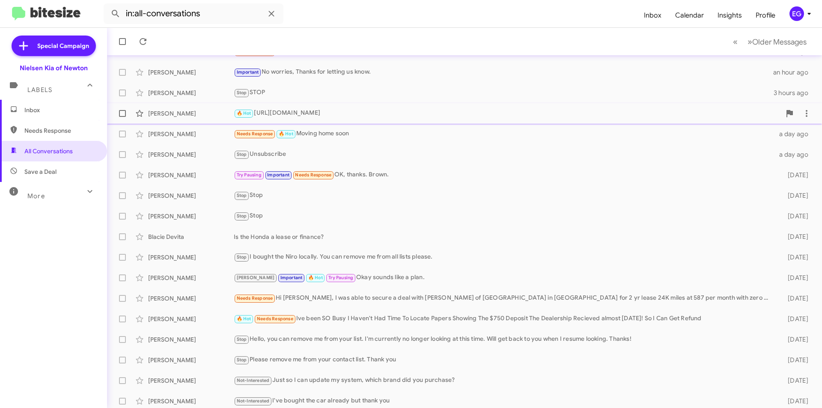
scroll to position [89, 0]
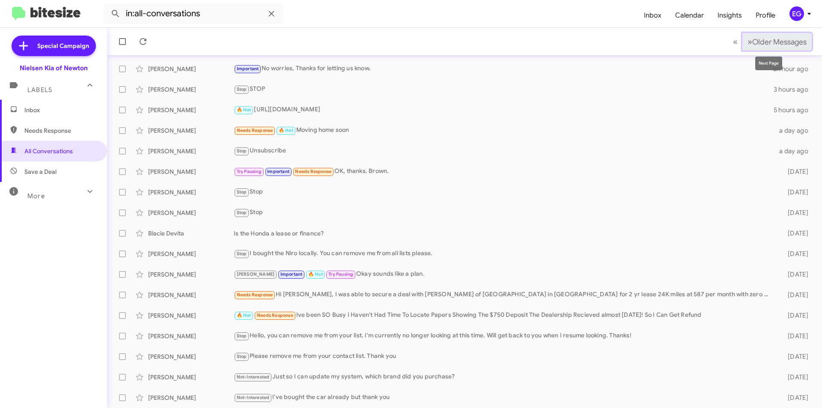
click at [797, 39] on span "Older Messages" at bounding box center [779, 41] width 54 height 9
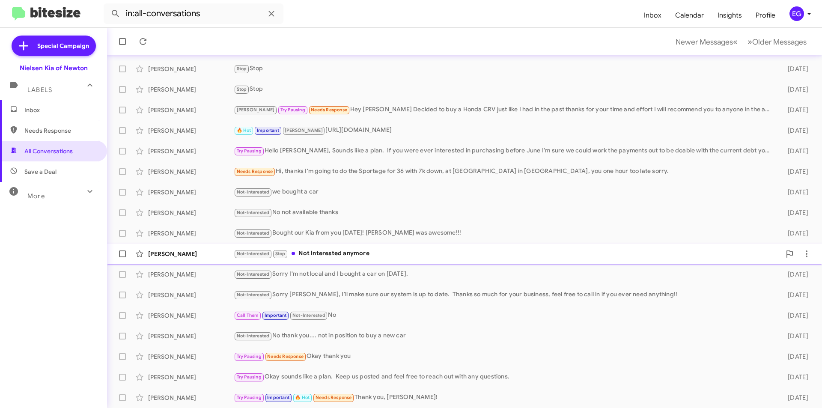
click at [373, 257] on div "Not-Interested Stop Not interested anymore" at bounding box center [507, 254] width 547 height 10
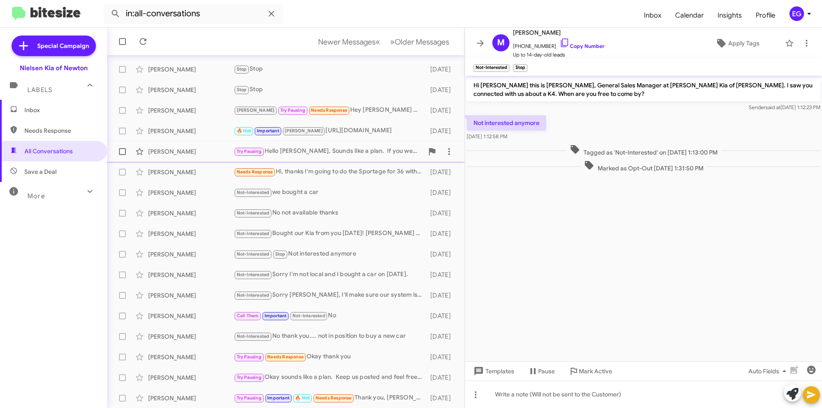
scroll to position [89, 0]
click at [419, 36] on button "» Next Older Messages" at bounding box center [419, 42] width 69 height 18
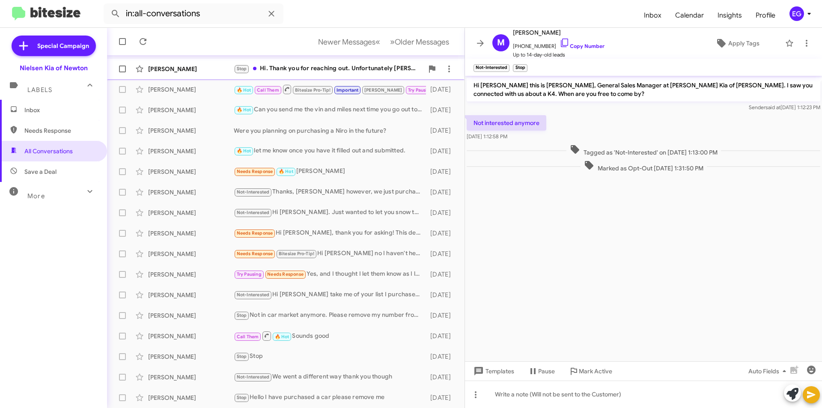
click at [340, 67] on div "Stop Hi. Thank you for reaching out. Unfortunately Newton is inconvenient for m…" at bounding box center [329, 69] width 190 height 10
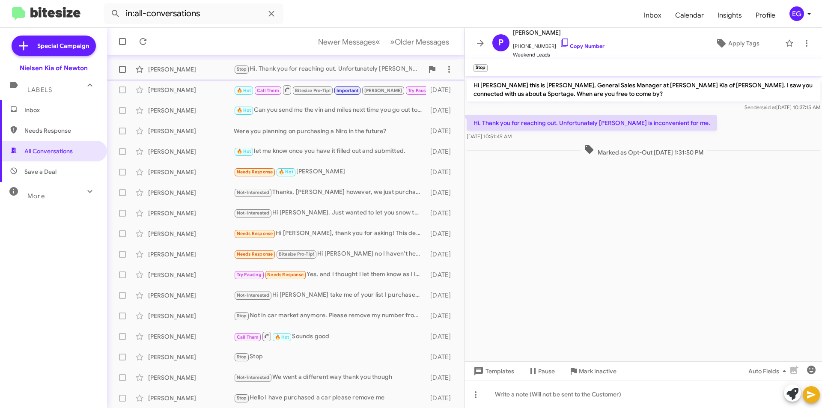
scroll to position [89, 0]
click at [407, 50] on button "» Next Older Messages" at bounding box center [419, 42] width 69 height 18
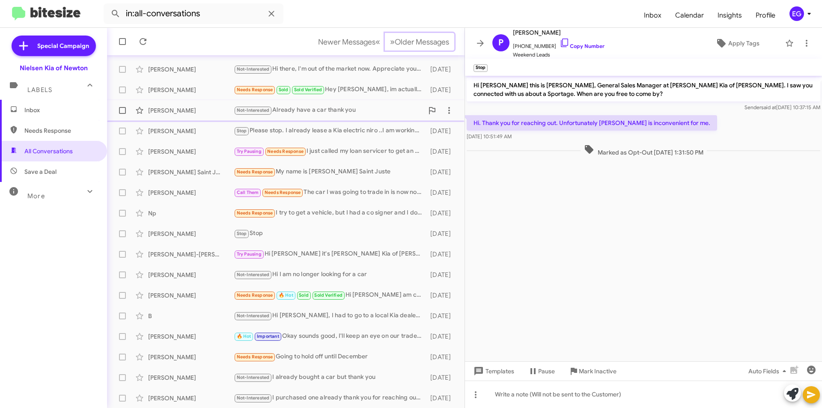
scroll to position [89, 0]
click at [213, 8] on input "in:all-conversations" at bounding box center [194, 13] width 180 height 21
click at [107, 5] on button at bounding box center [115, 13] width 17 height 17
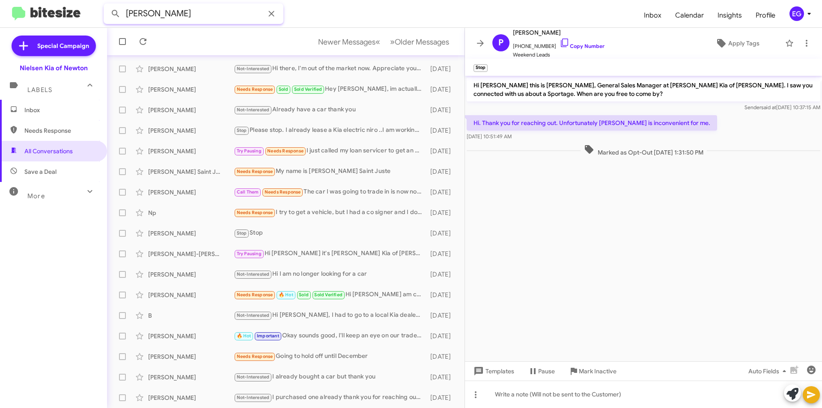
type input "renee"
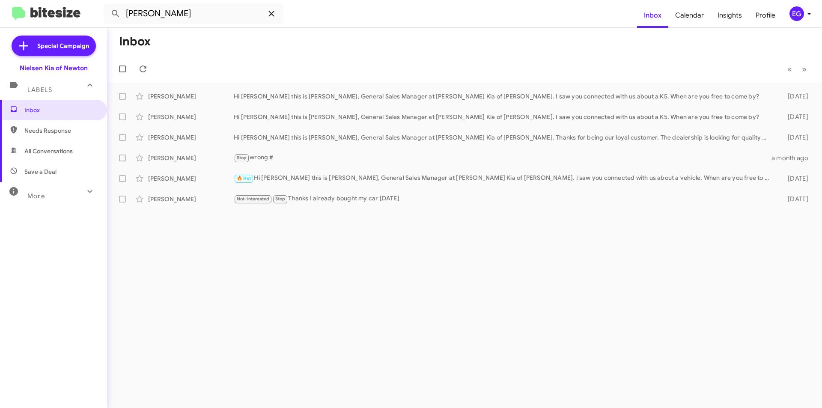
click at [269, 16] on icon at bounding box center [271, 14] width 6 height 6
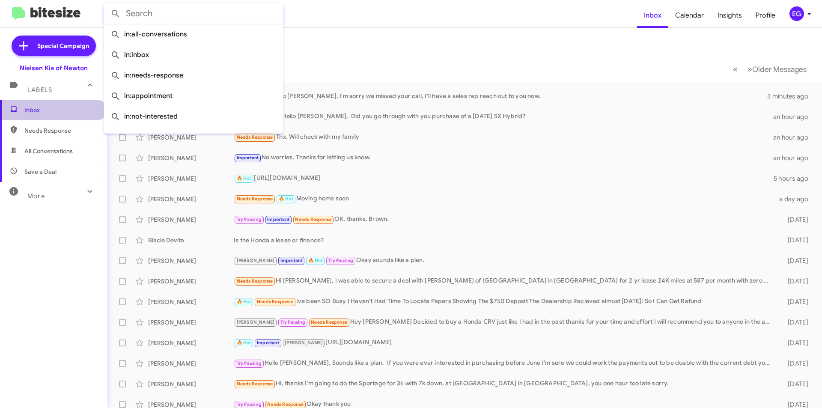
click at [55, 110] on span "Inbox" at bounding box center [60, 110] width 73 height 9
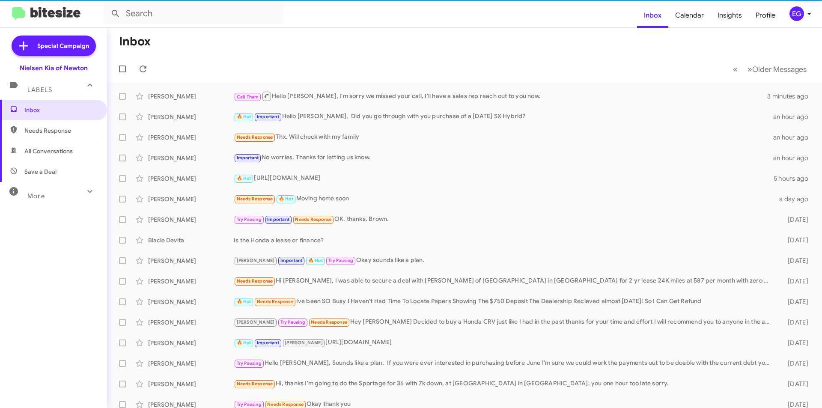
click at [50, 146] on span "All Conversations" at bounding box center [53, 151] width 107 height 21
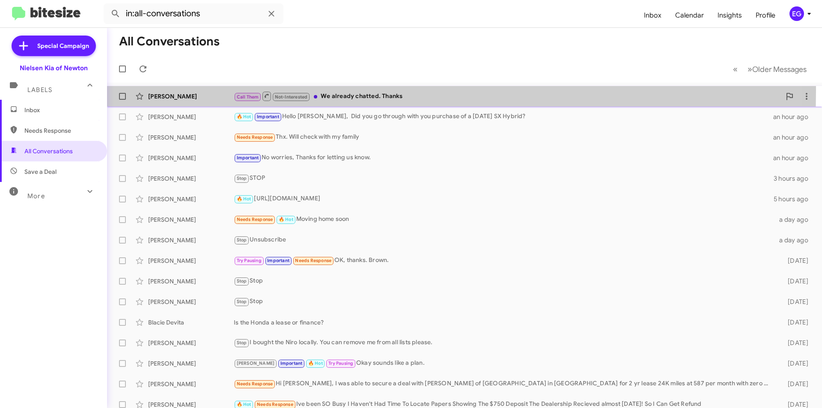
click at [211, 90] on div "Darren Boch Call Them Not-Interested We already chatted. Thanks a few seconds a…" at bounding box center [464, 96] width 701 height 17
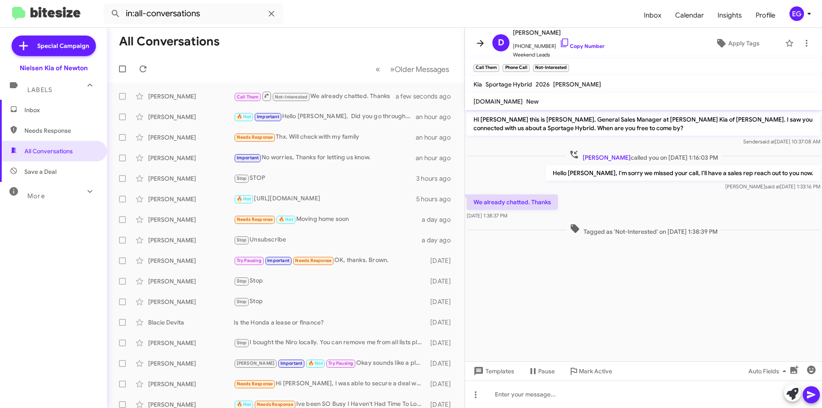
click at [479, 44] on icon at bounding box center [480, 43] width 7 height 6
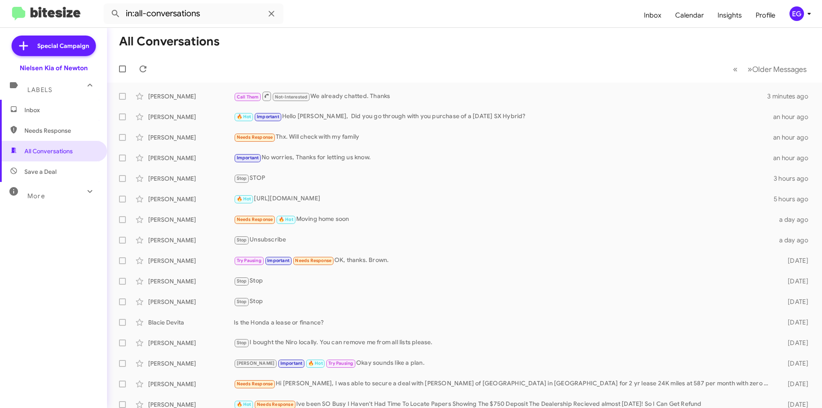
click at [45, 129] on span "Needs Response" at bounding box center [60, 130] width 73 height 9
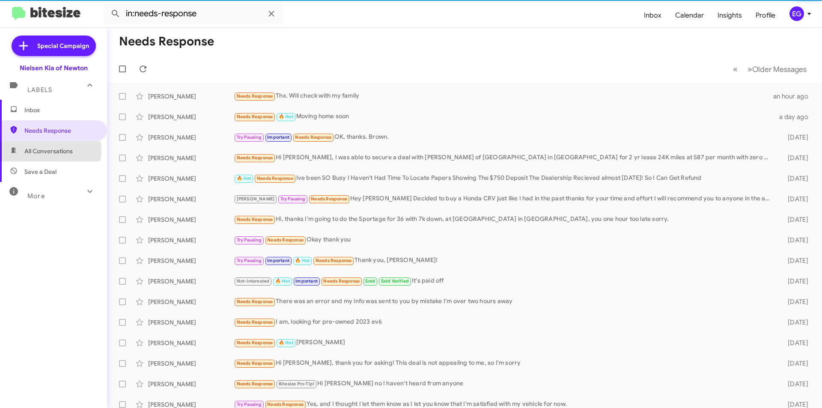
click at [45, 151] on span "All Conversations" at bounding box center [48, 151] width 48 height 9
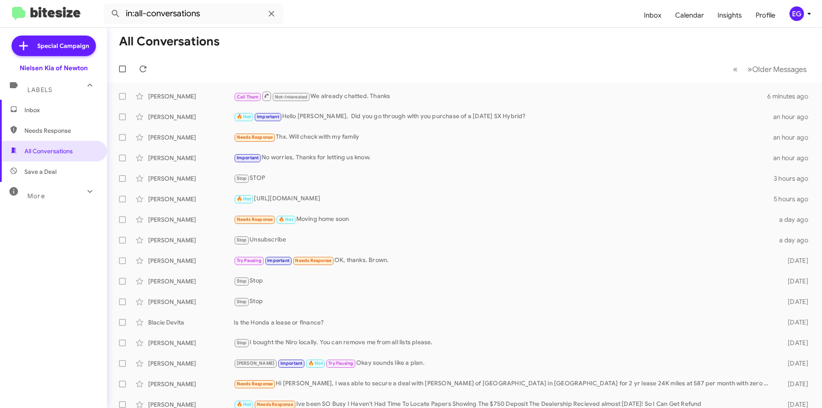
click at [38, 167] on span "Save a Deal" at bounding box center [53, 171] width 107 height 21
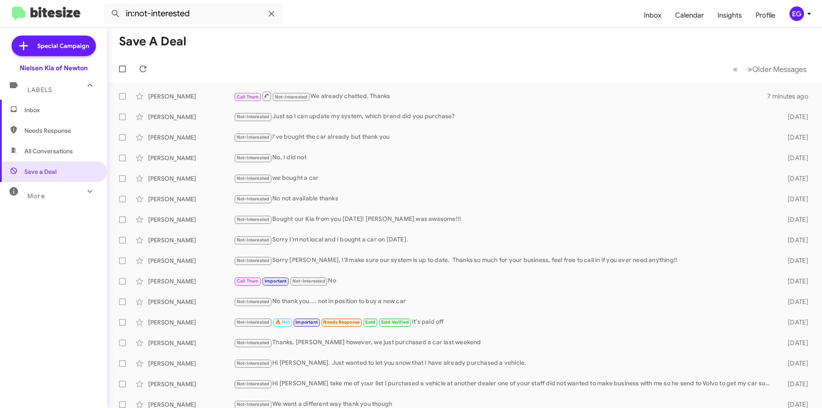
click at [45, 151] on span "All Conversations" at bounding box center [48, 151] width 48 height 9
type input "in:all-conversations"
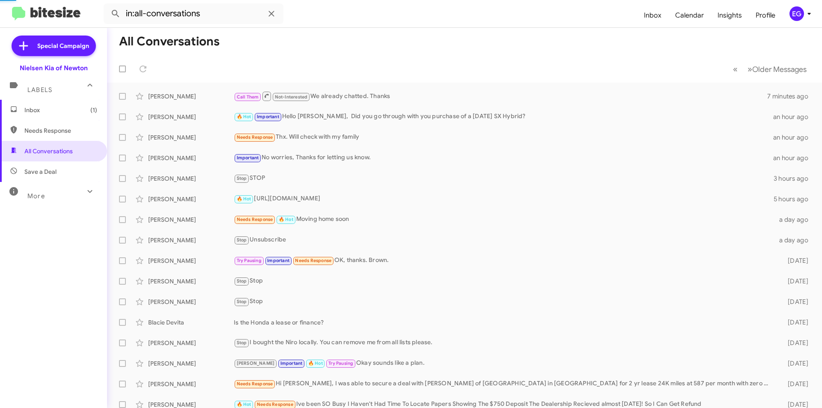
click at [67, 107] on span "Inbox (1)" at bounding box center [60, 110] width 73 height 9
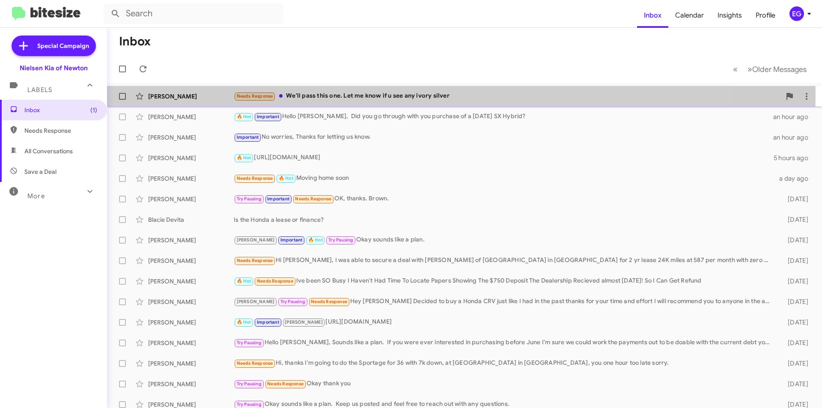
click at [338, 93] on div "Needs Response We'll pass this one. Let me know if u see any ivory silver" at bounding box center [507, 96] width 547 height 10
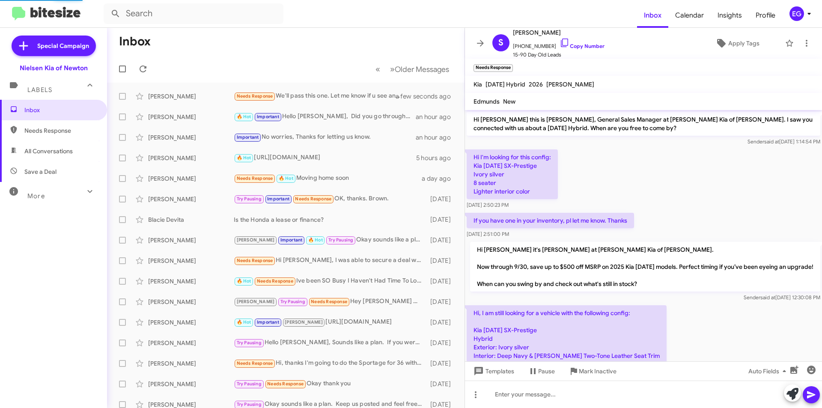
scroll to position [687, 0]
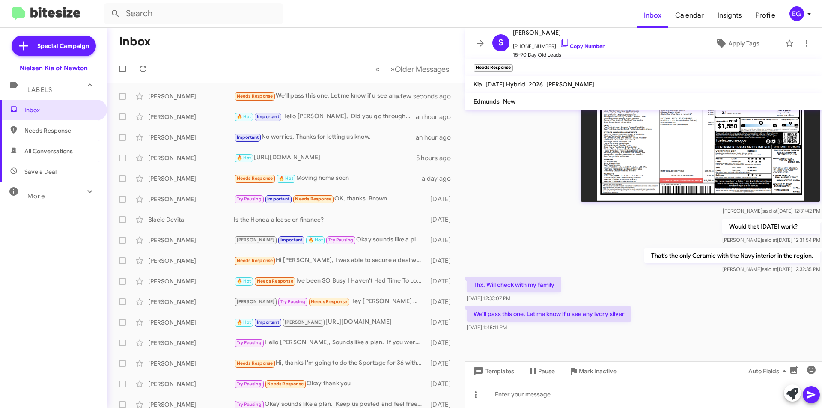
click at [527, 395] on div at bounding box center [643, 393] width 357 height 27
click at [804, 392] on button at bounding box center [810, 394] width 17 height 17
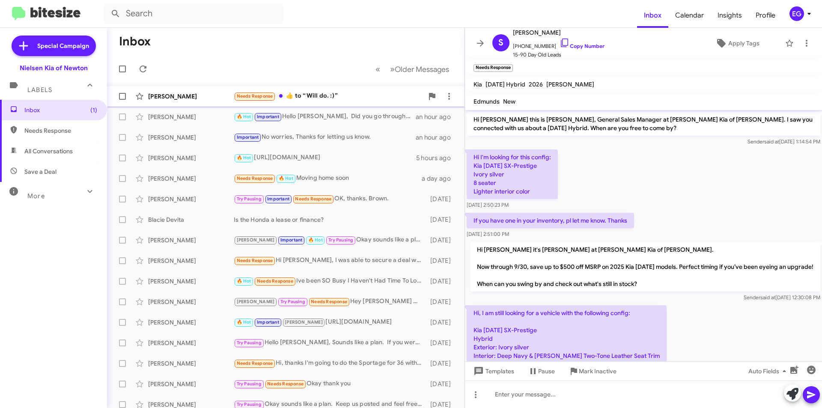
click at [213, 99] on div "[PERSON_NAME]" at bounding box center [191, 96] width 86 height 9
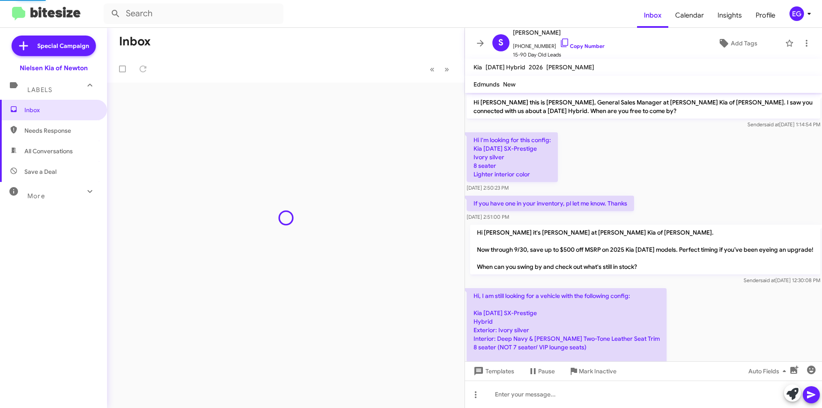
scroll to position [750, 0]
